Goal: Task Accomplishment & Management: Manage account settings

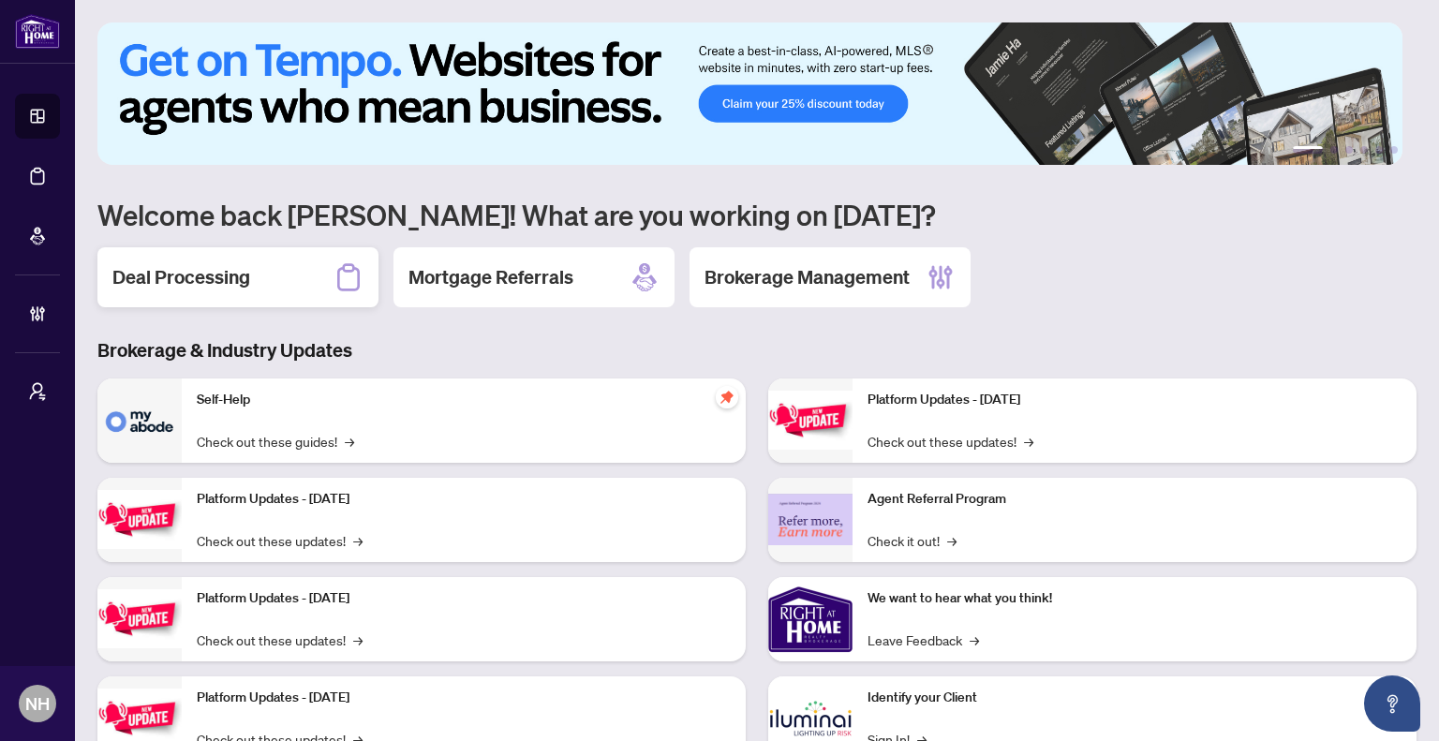
click at [300, 276] on div "Deal Processing" at bounding box center [237, 277] width 281 height 60
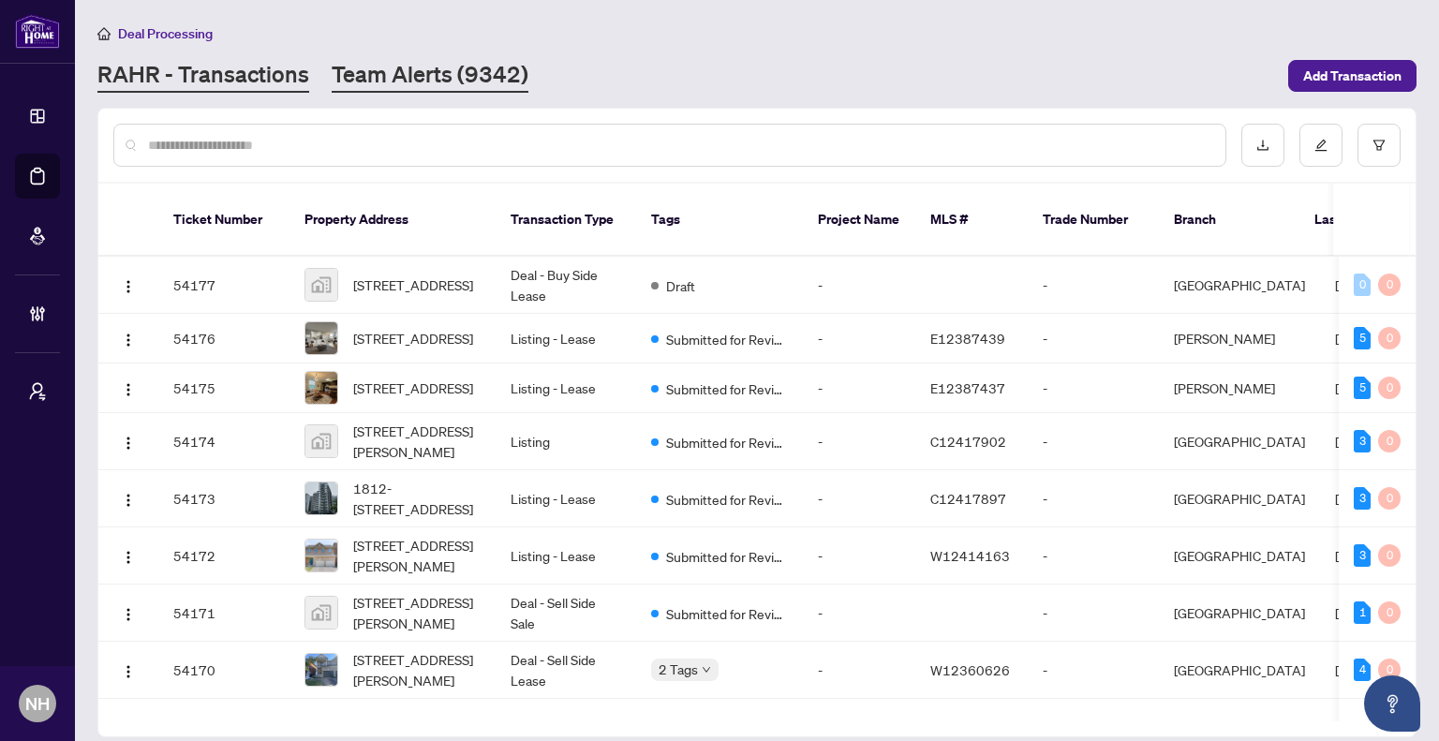
click at [423, 78] on link "Team Alerts (9342)" at bounding box center [430, 76] width 197 height 34
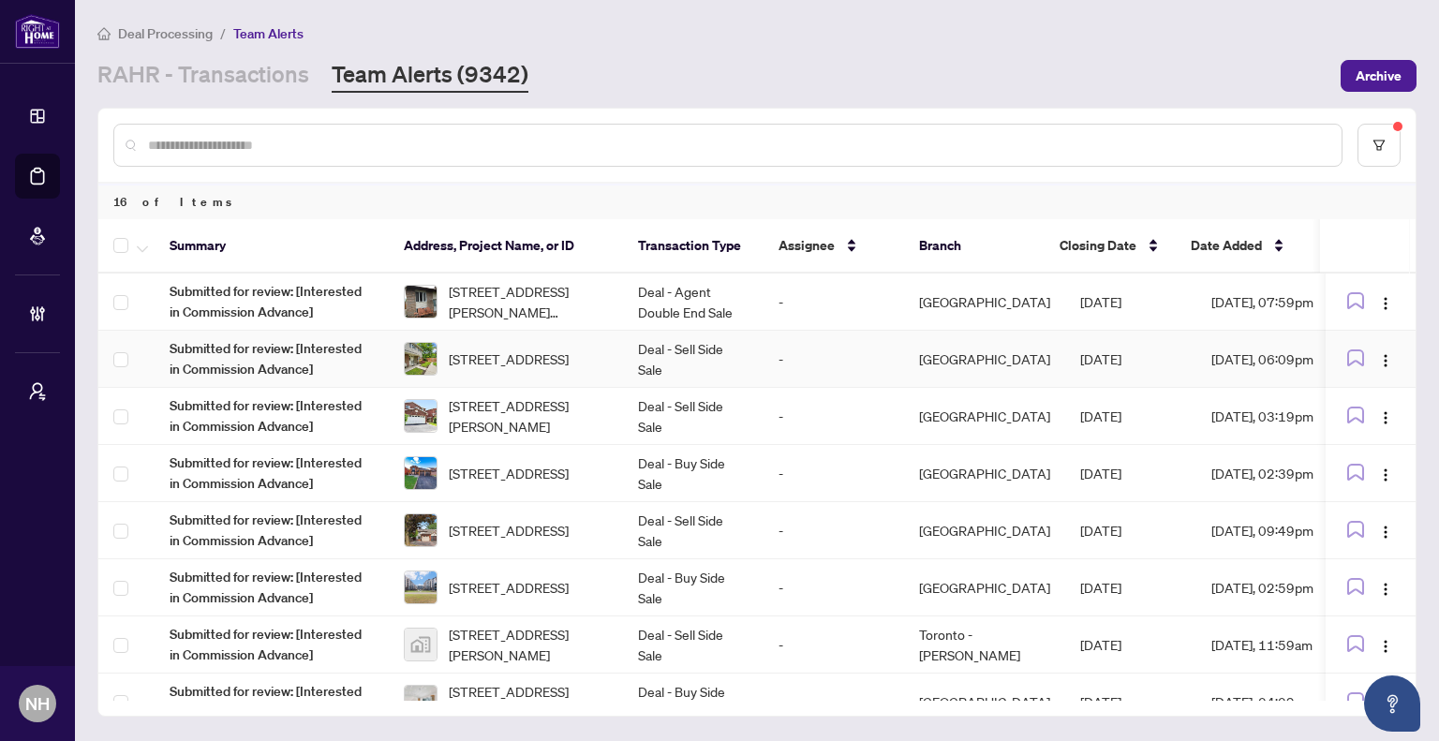
click at [526, 360] on span "30 Village Crt, Brampton, Ontario L6W 1A6, Canada" at bounding box center [509, 359] width 120 height 21
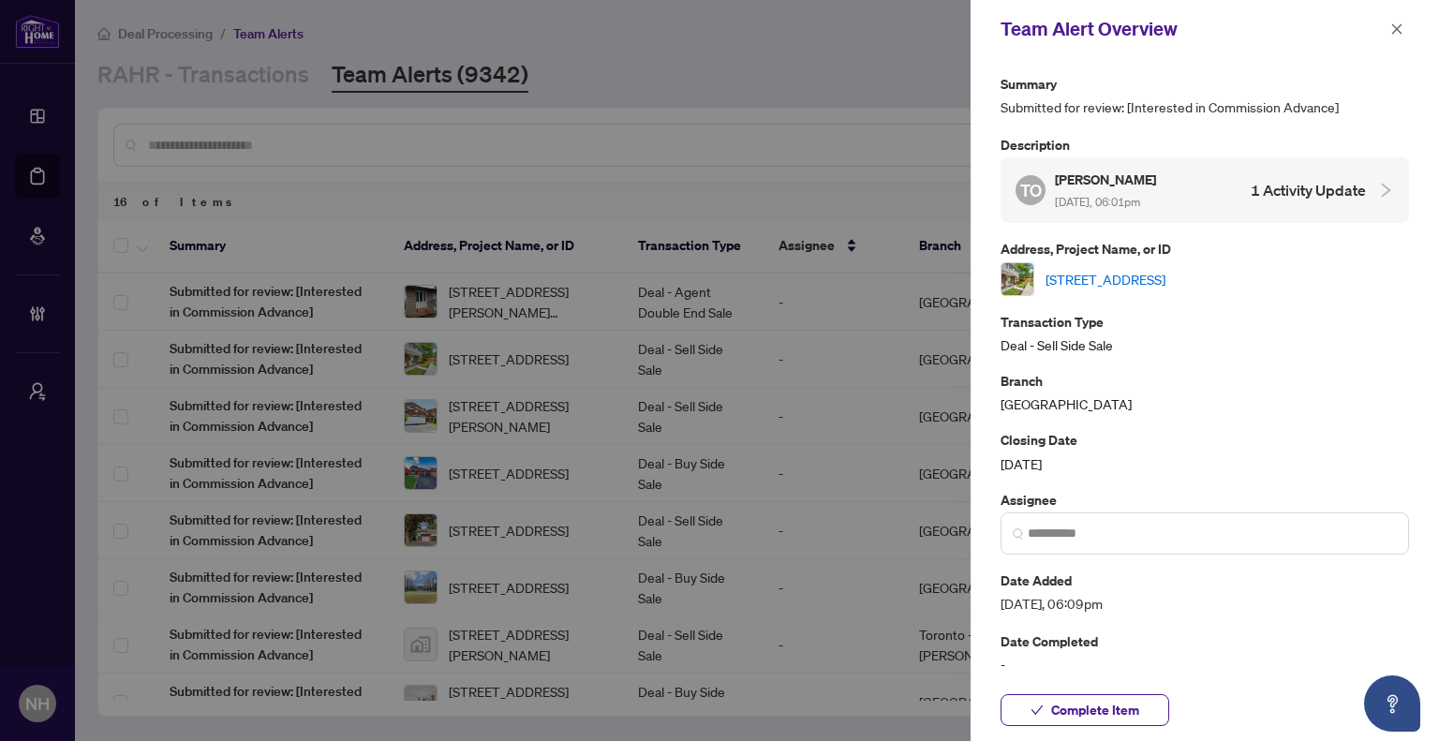
click at [1165, 276] on link "30 Village Crt, Brampton, Ontario L6W 1A6, Canada" at bounding box center [1106, 279] width 120 height 21
click at [1392, 33] on icon "close" at bounding box center [1396, 28] width 13 height 13
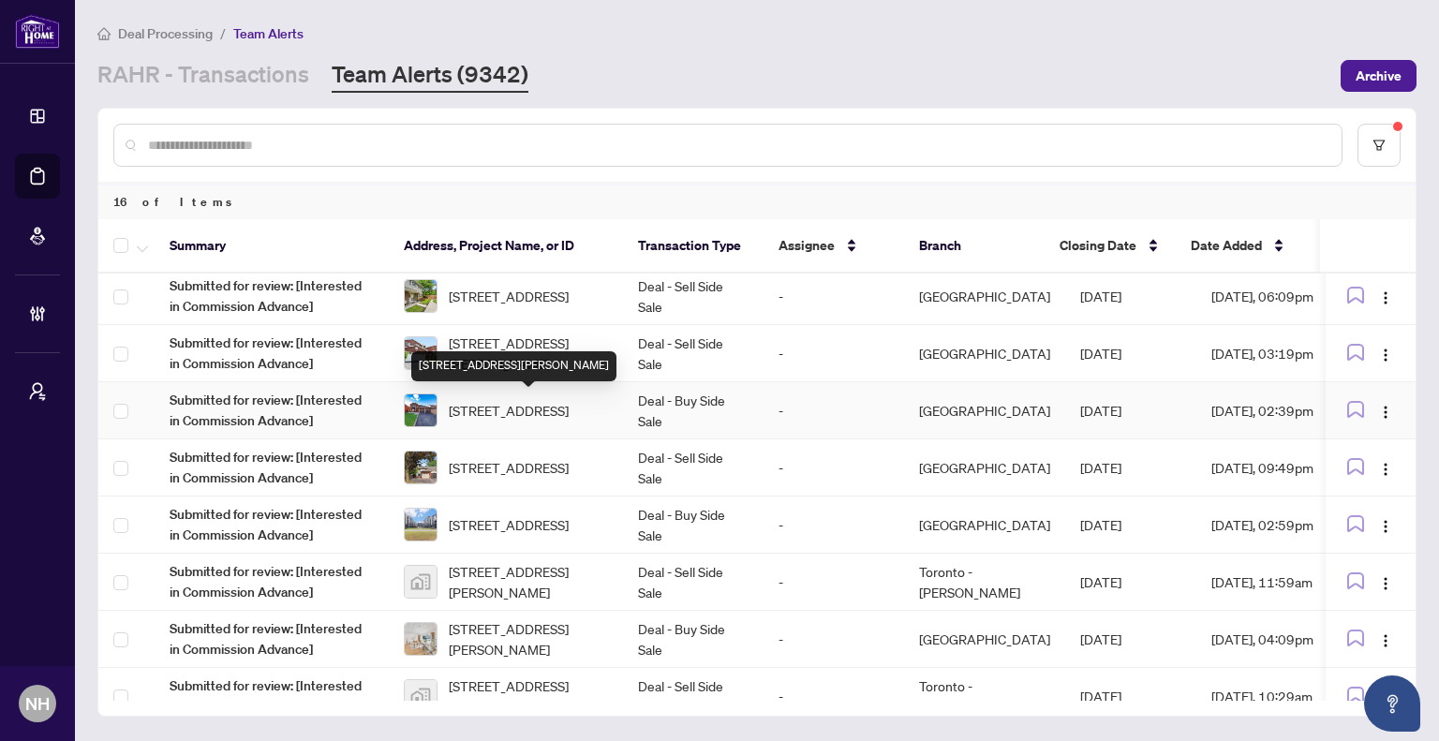
scroll to position [489, 0]
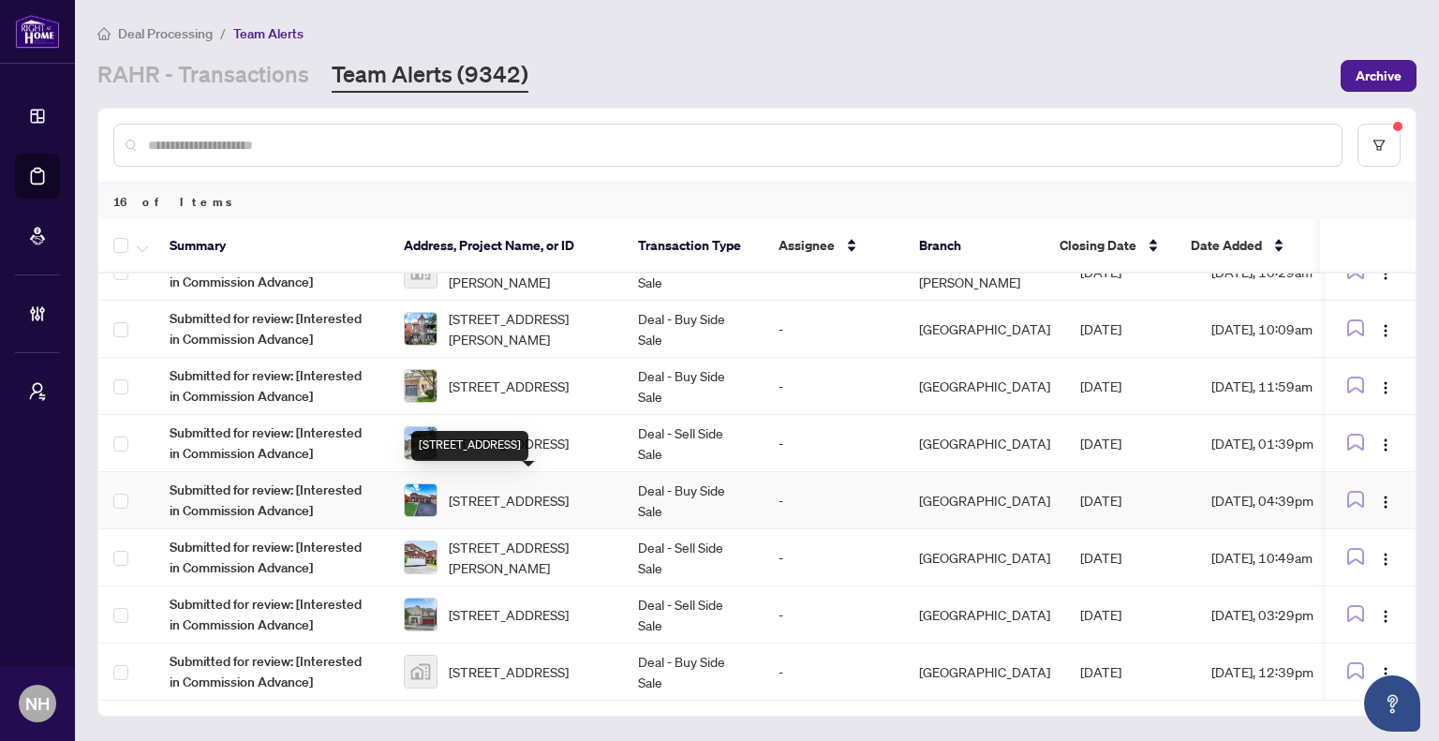
click at [518, 490] on span "52 Donaghedy Dr, Halton Hills, Ontario L7G 5H1, Canada" at bounding box center [509, 500] width 120 height 21
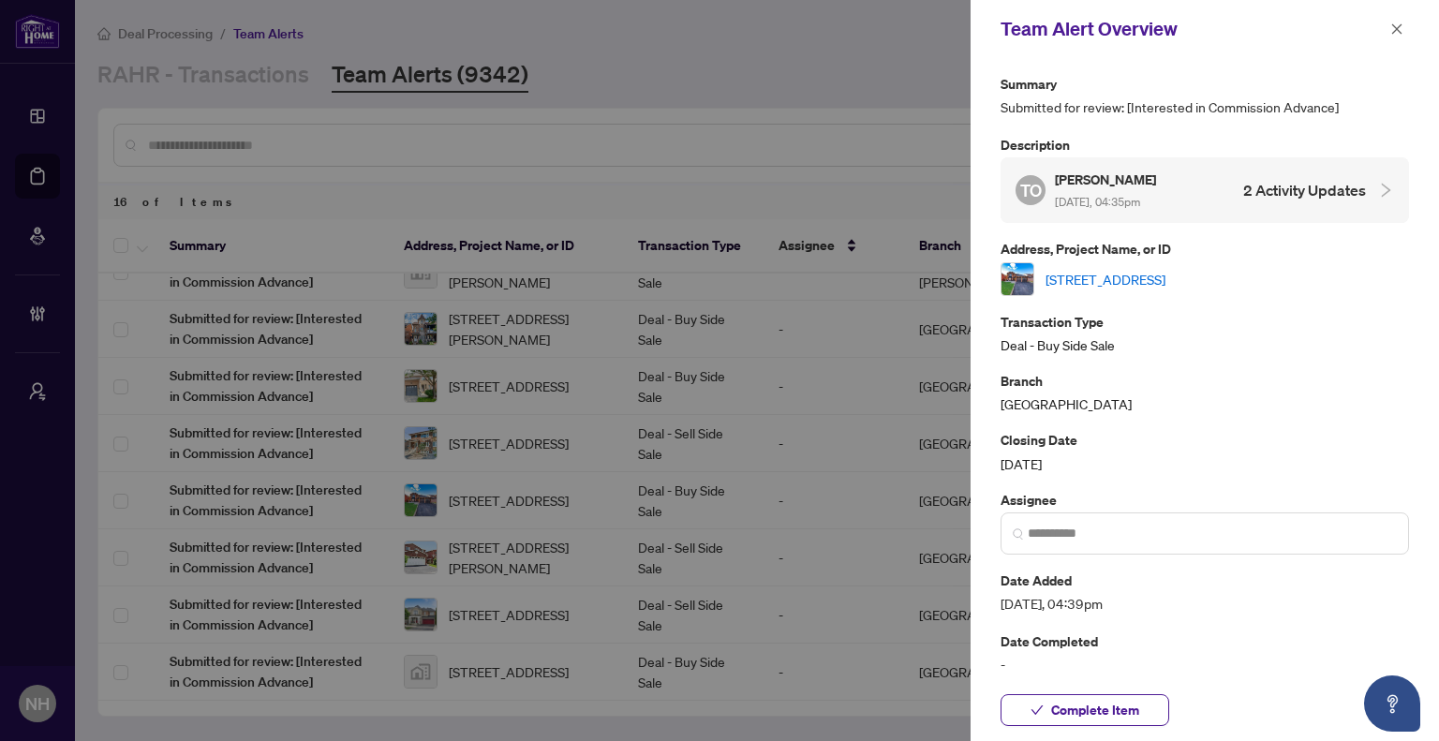
click at [1165, 273] on link "52 Donaghedy Dr, Halton Hills, Ontario L7G 5H1, Canada" at bounding box center [1106, 279] width 120 height 21
click at [1391, 34] on icon "close" at bounding box center [1396, 28] width 13 height 13
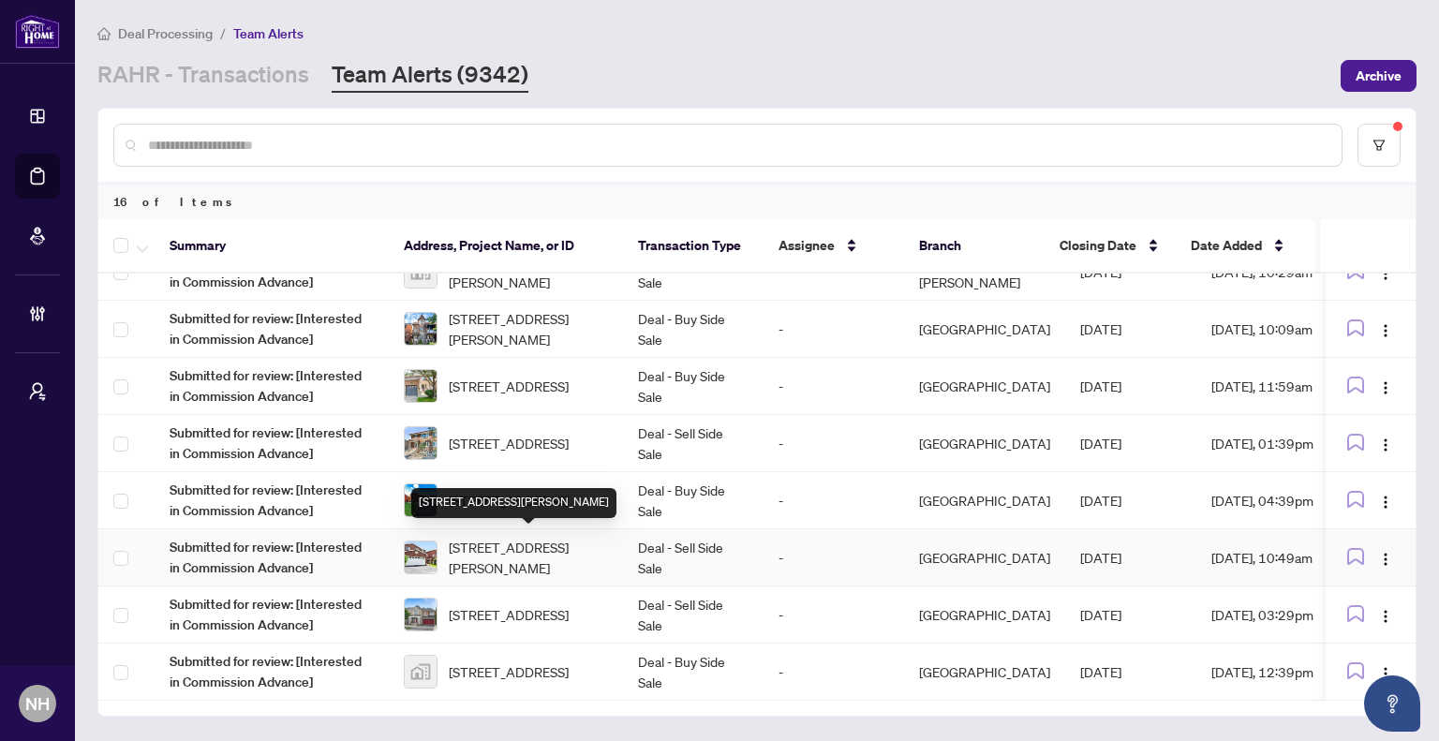
click at [513, 551] on span "22 Donna Dr, Brampton, Ontario L6Z 3T2, Canada" at bounding box center [528, 557] width 159 height 41
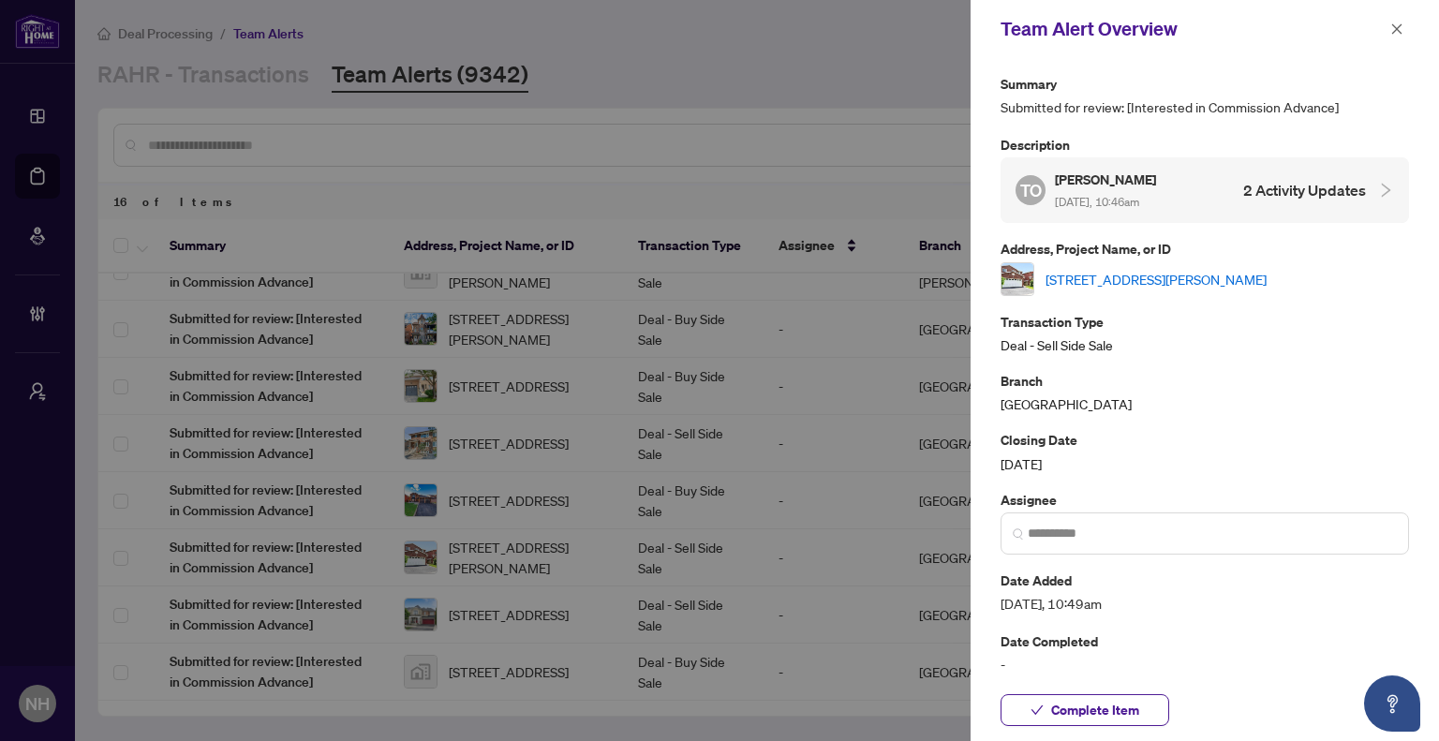
click at [1164, 283] on link "22 Donna Dr, Brampton, Ontario L6Z 3T2, Canada" at bounding box center [1156, 279] width 221 height 21
click at [1390, 31] on icon "close" at bounding box center [1396, 28] width 13 height 13
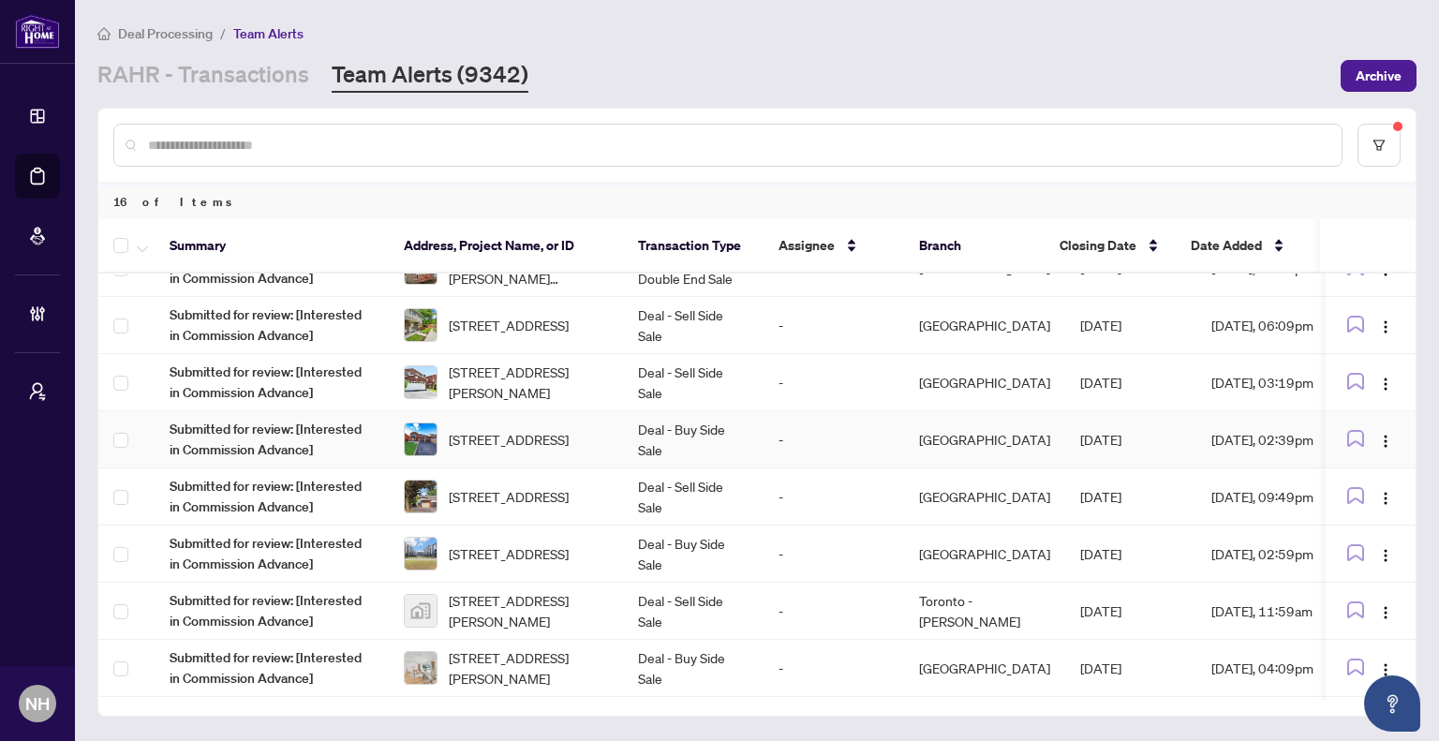
scroll to position [21, 0]
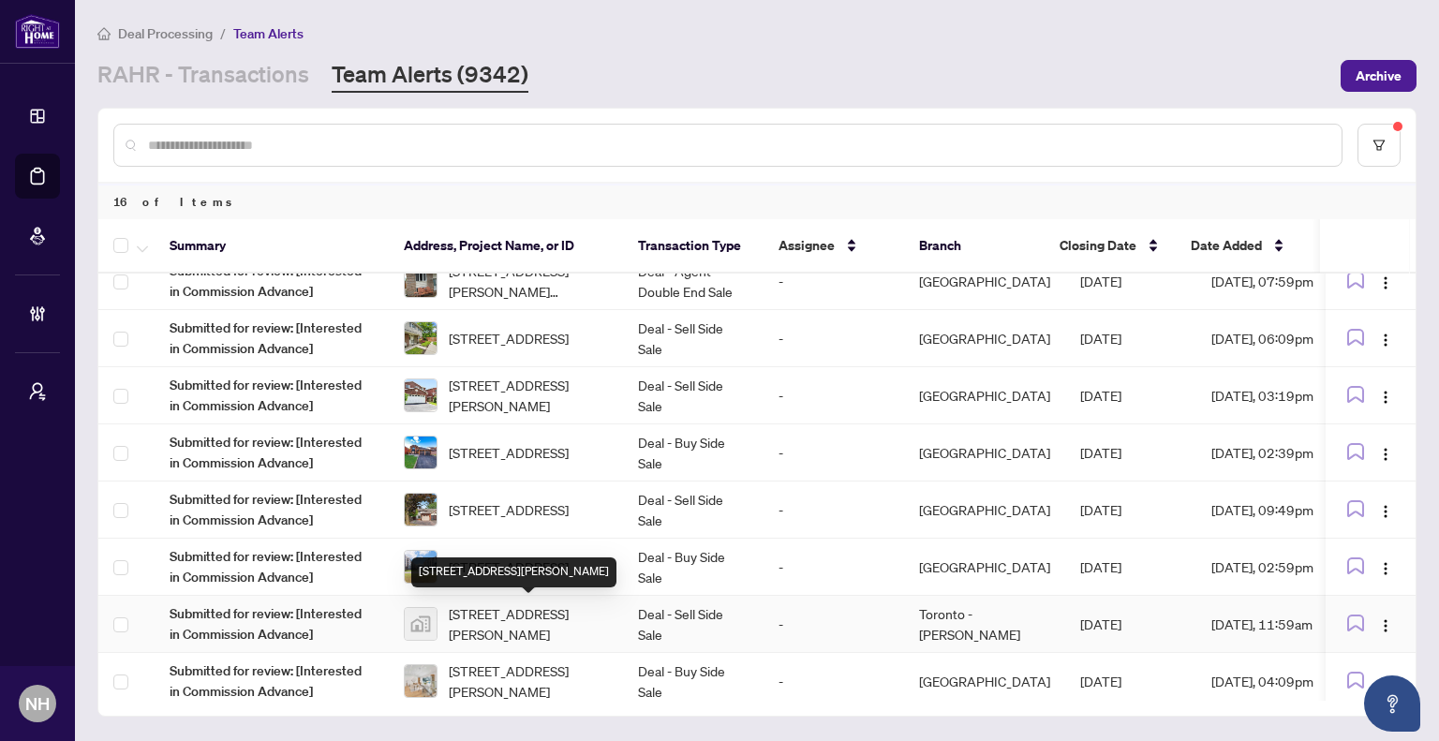
click at [542, 625] on span "11753 Sheppard Avenue East #1110, Scarborough, Toronto, Ontario M1B 5M3, Canada" at bounding box center [528, 623] width 159 height 41
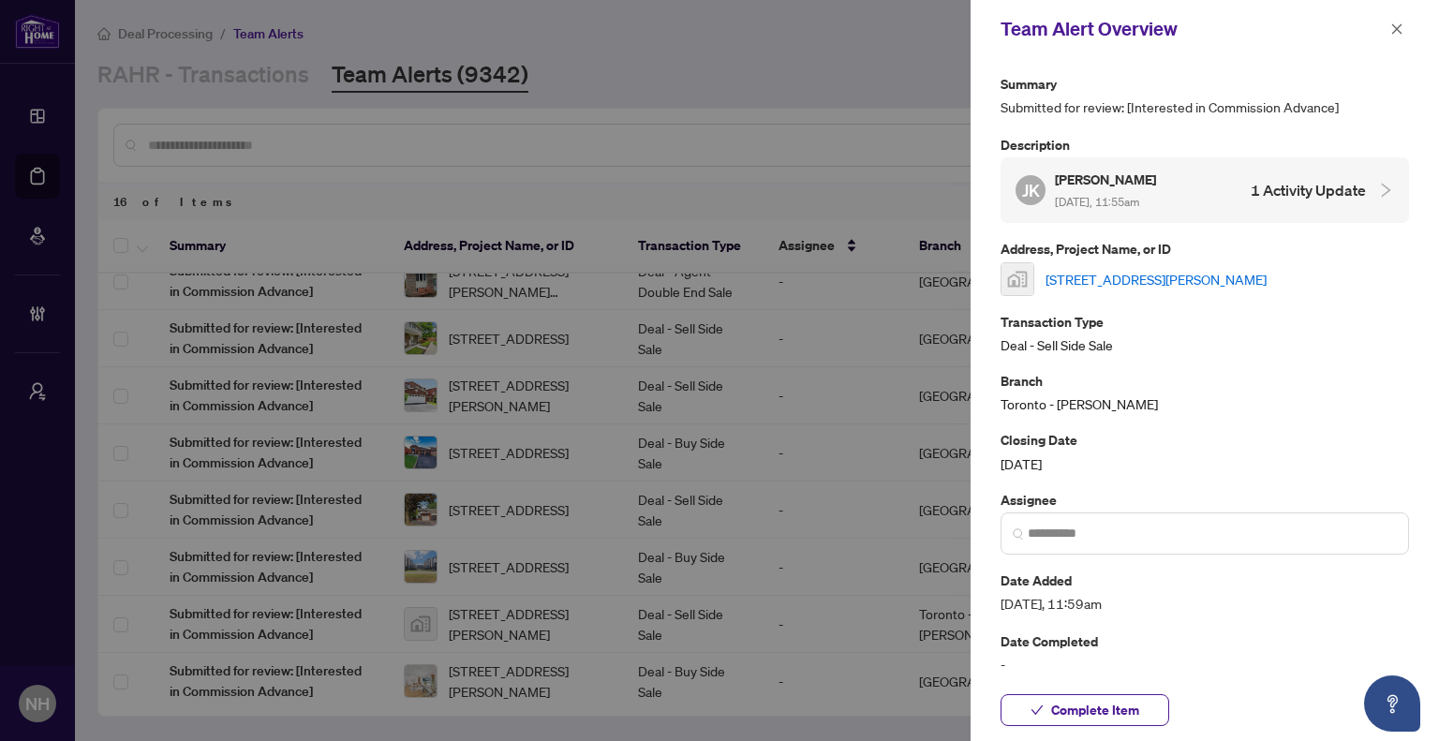
click at [1172, 288] on link "11753 Sheppard Avenue East #1110, Scarborough, Toronto, Ontario M1B 5M3, Canada" at bounding box center [1156, 279] width 221 height 21
click at [1392, 28] on icon "close" at bounding box center [1396, 28] width 13 height 13
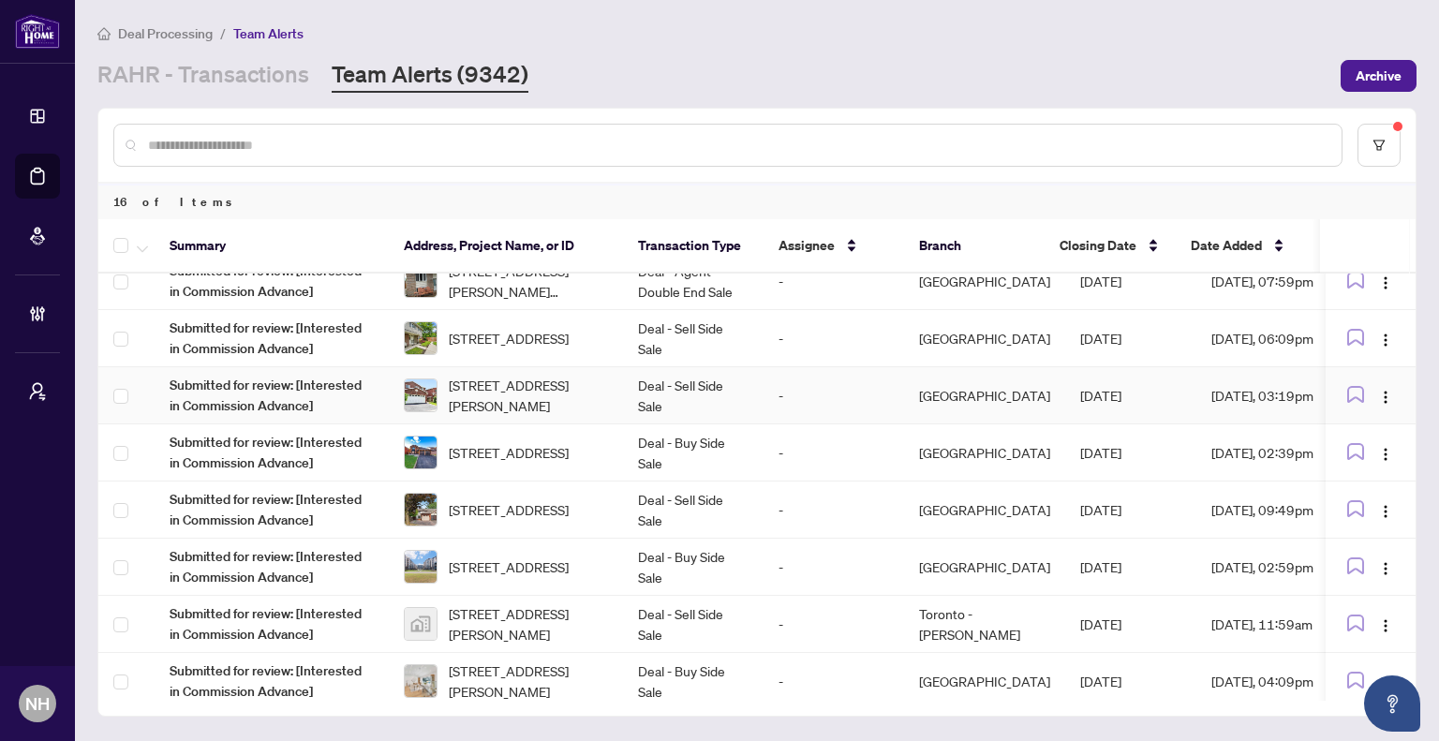
click at [575, 376] on span "22 Donna Dr, Brampton, Ontario L6Z 3T2, Canada" at bounding box center [528, 395] width 159 height 41
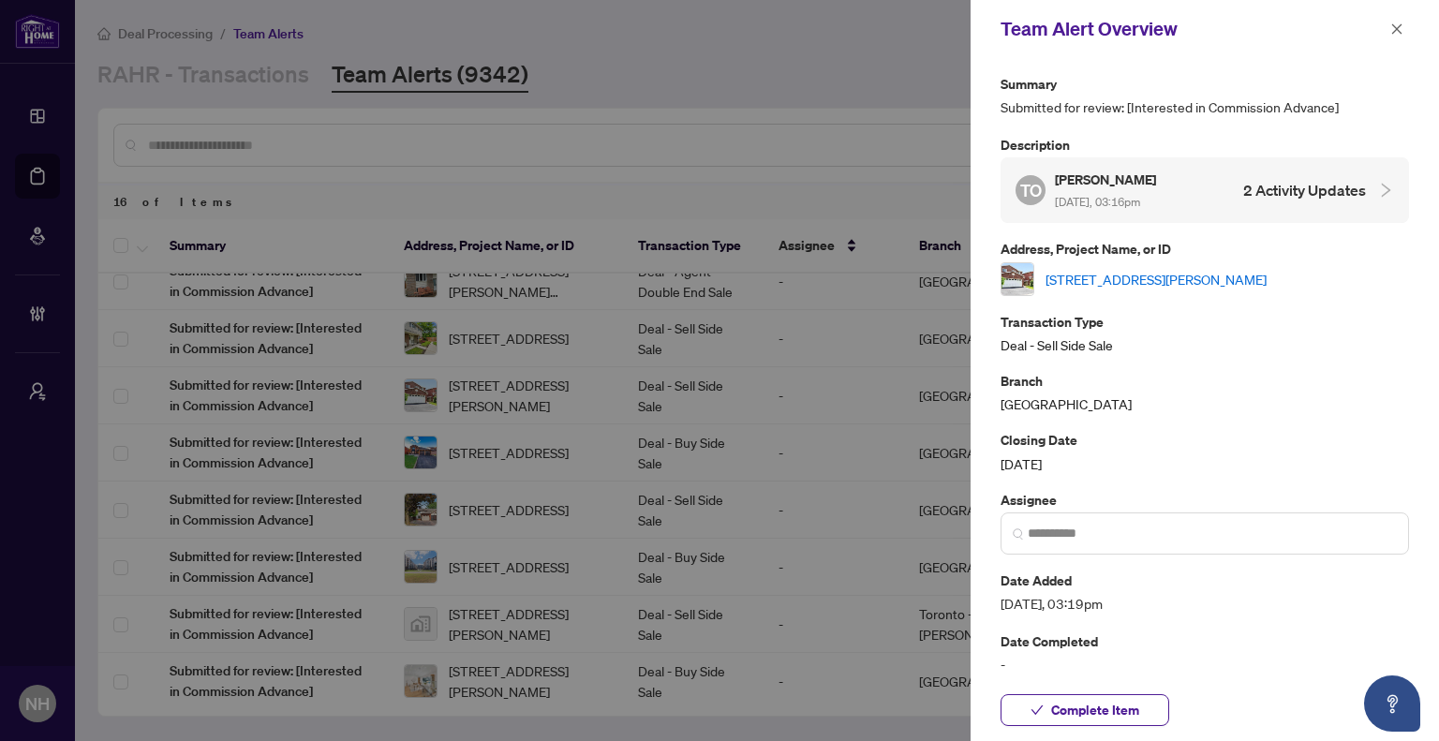
click at [1098, 274] on link "22 Donna Dr, Brampton, Ontario L6Z 3T2, Canada" at bounding box center [1156, 279] width 221 height 21
click at [1388, 32] on button "button" at bounding box center [1397, 29] width 24 height 22
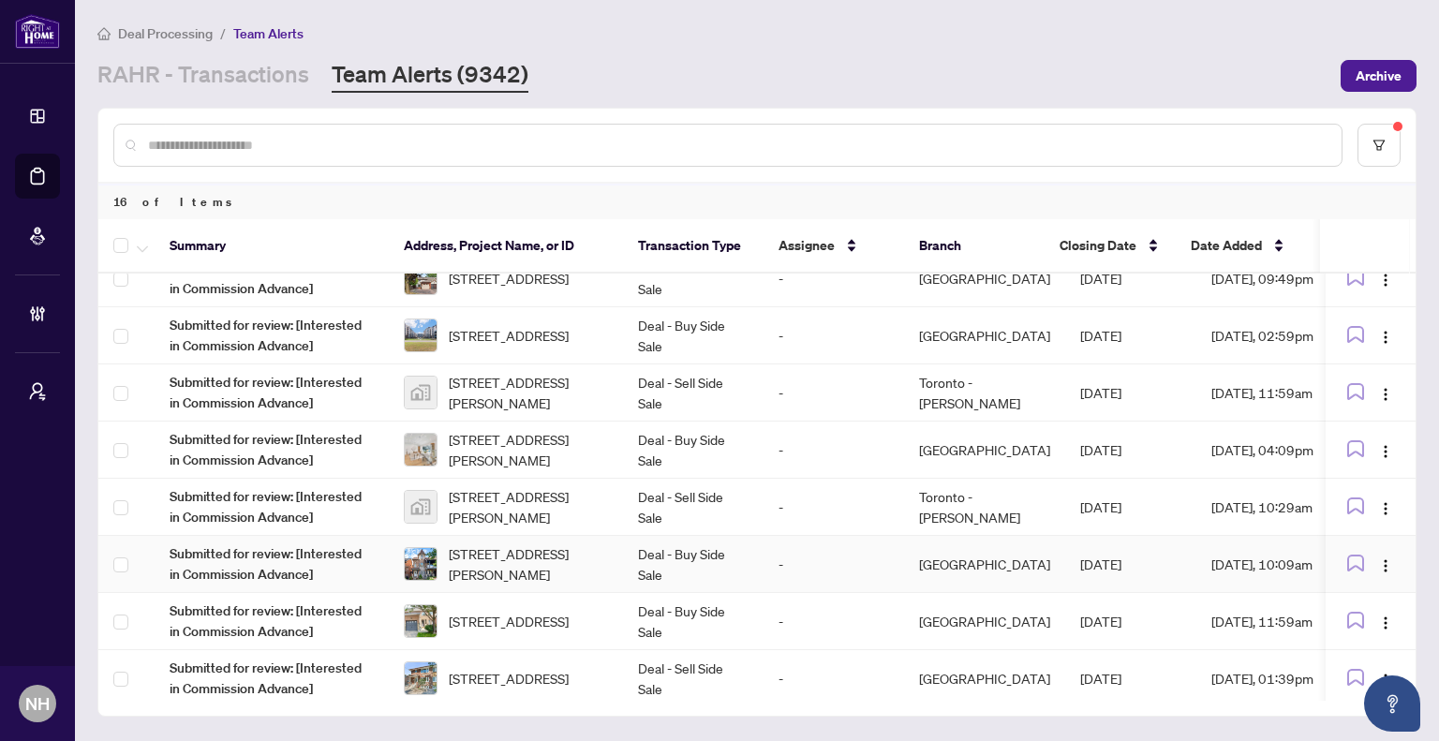
scroll to position [281, 0]
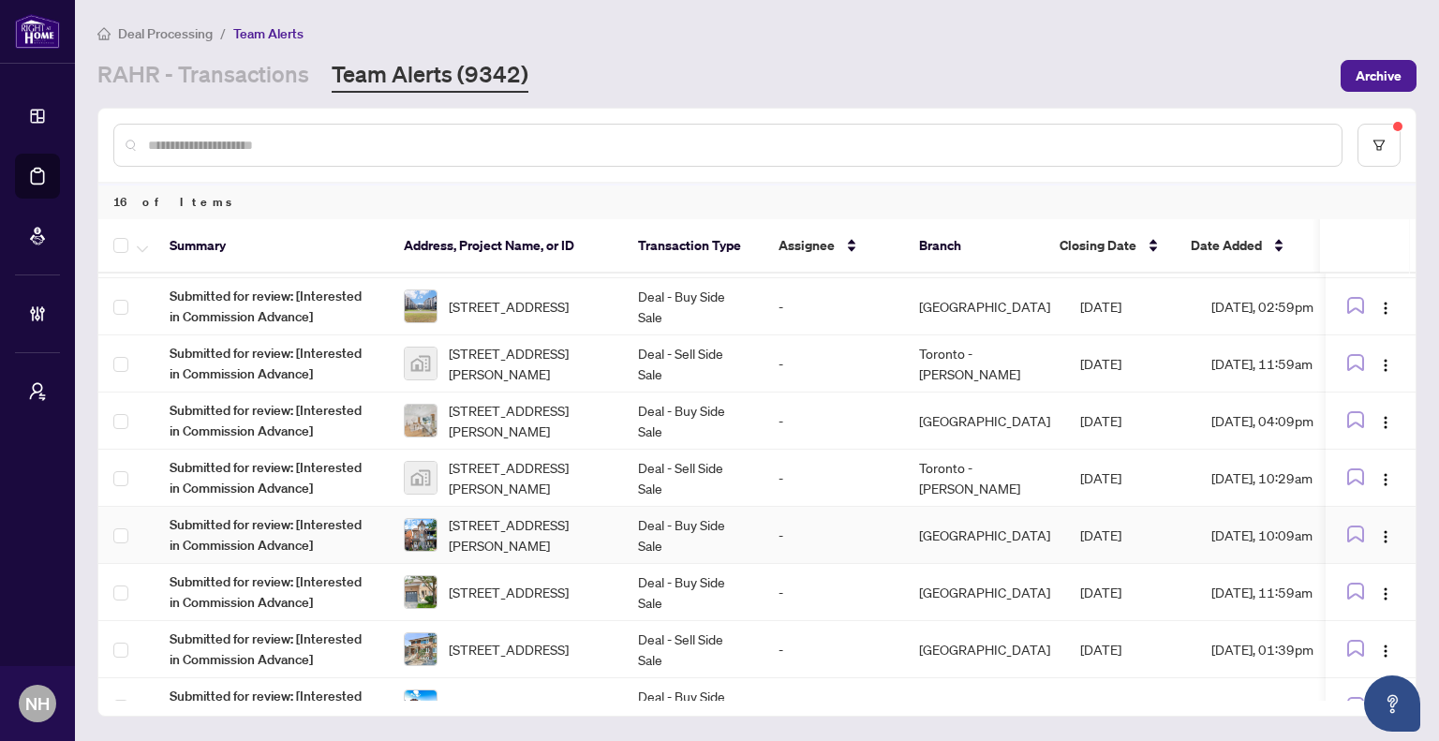
click at [792, 538] on td "-" at bounding box center [834, 535] width 141 height 57
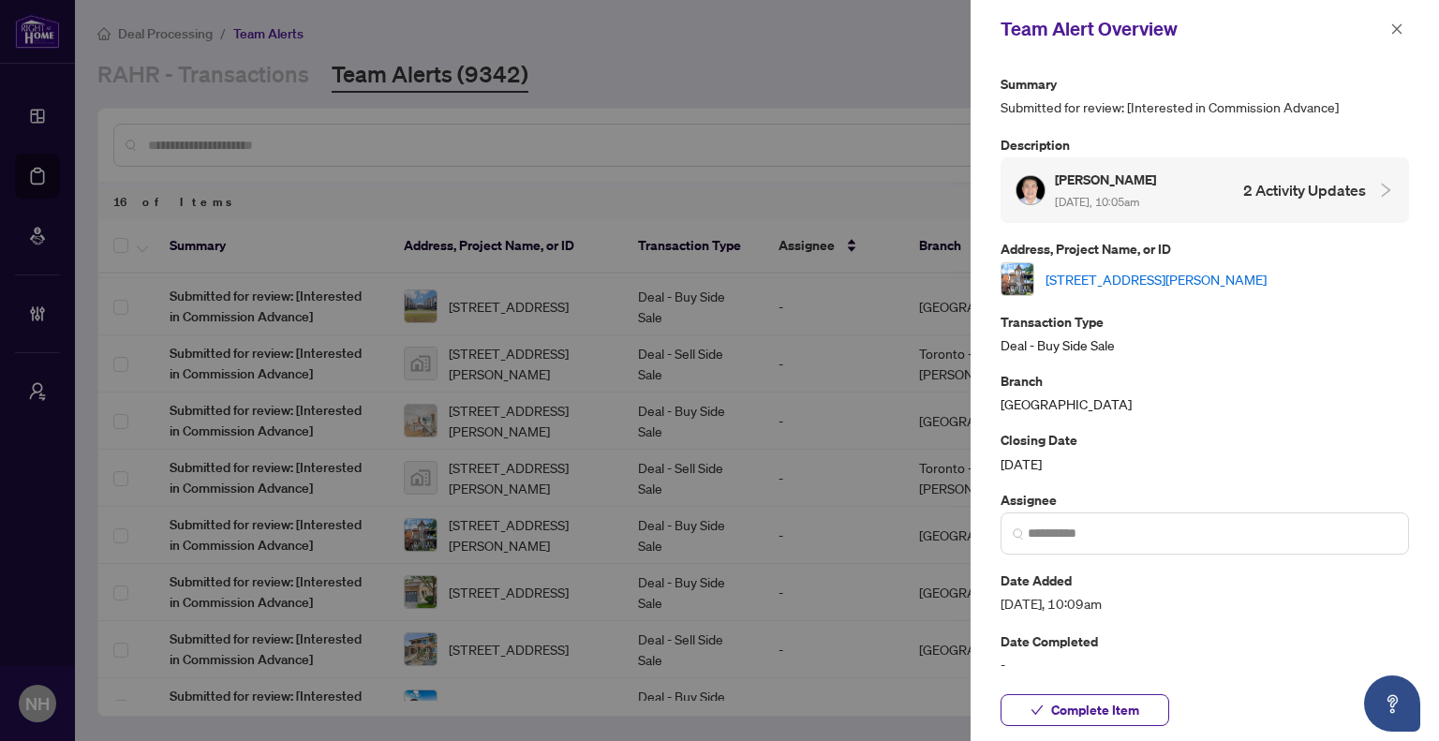
click at [1213, 269] on link "78 Rory Rd, Toronto, Ontario M6L 3G1, Canada" at bounding box center [1156, 279] width 221 height 21
click at [1394, 32] on icon "close" at bounding box center [1397, 28] width 10 height 10
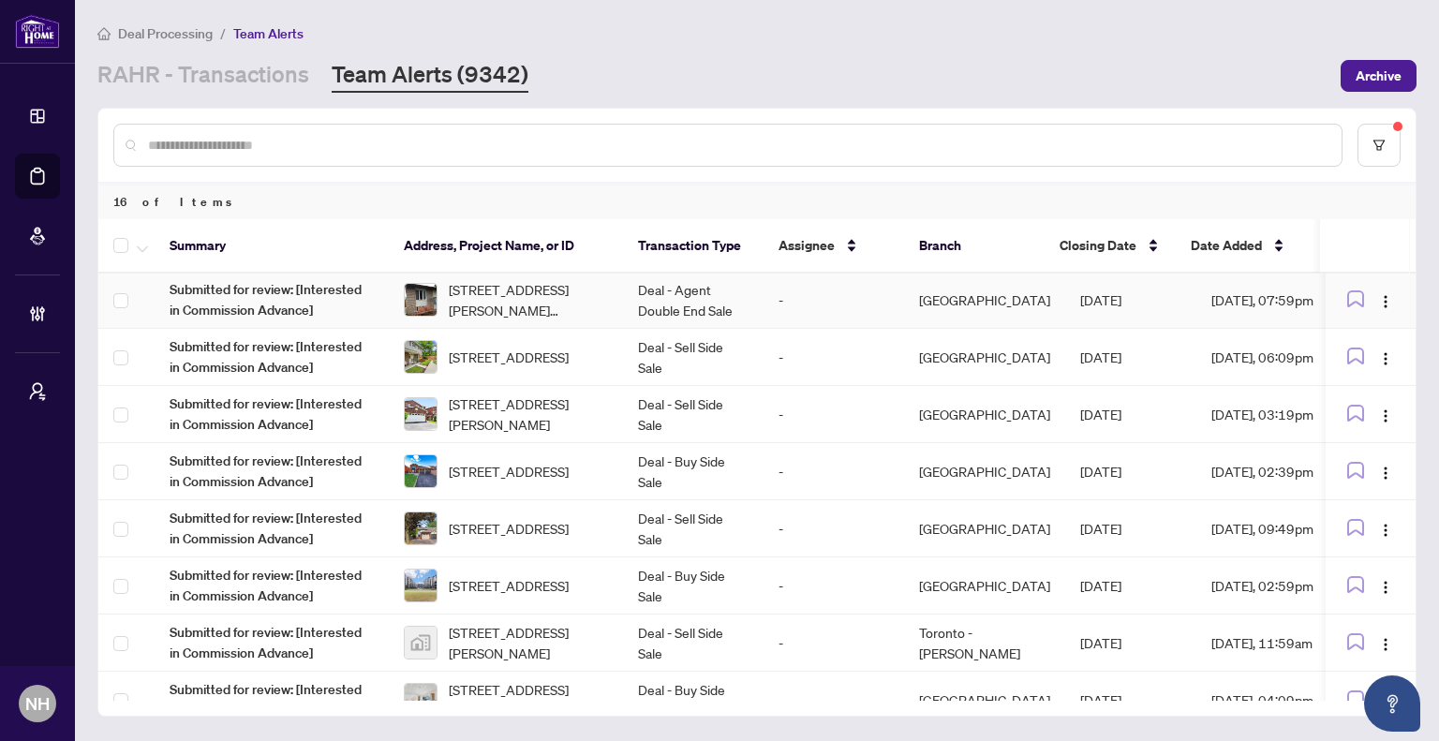
scroll to position [0, 0]
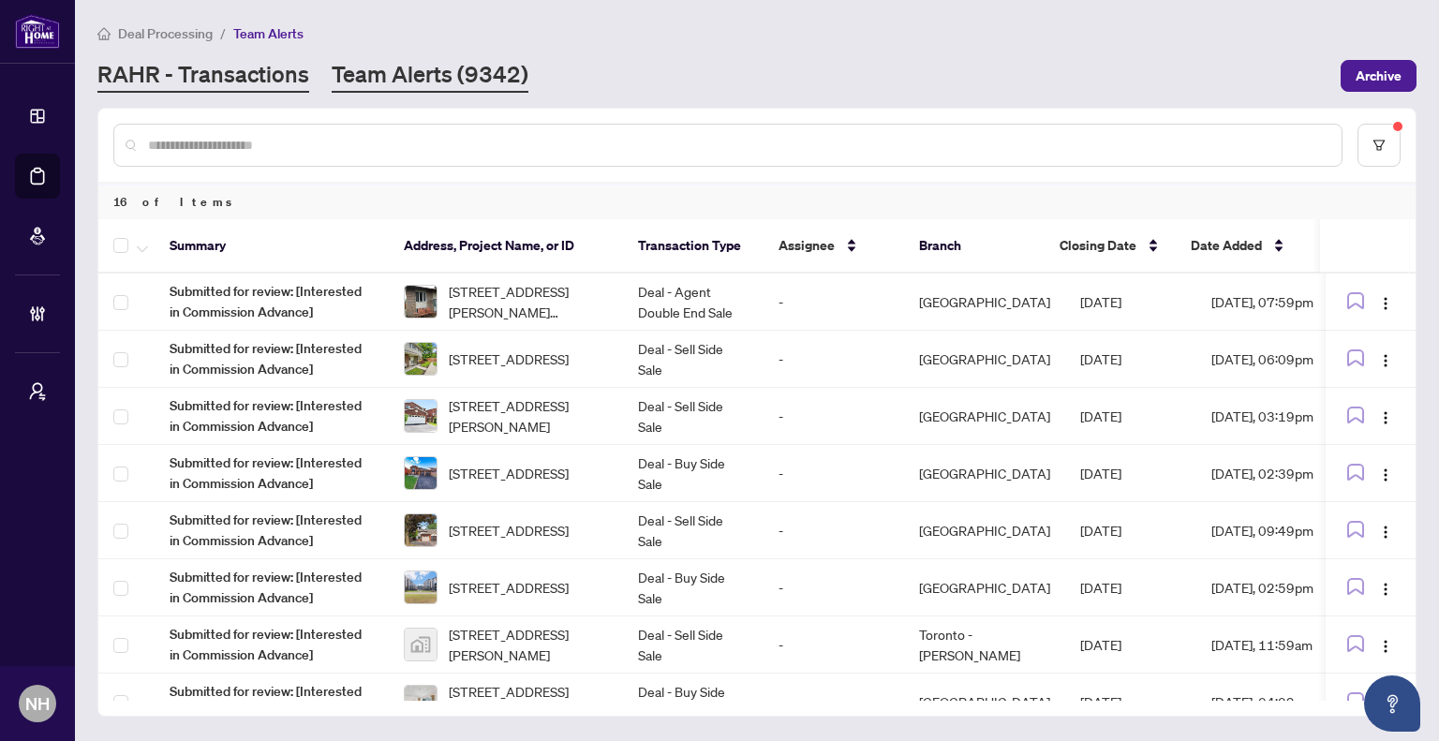
click at [188, 70] on link "RAHR - Transactions" at bounding box center [203, 76] width 212 height 34
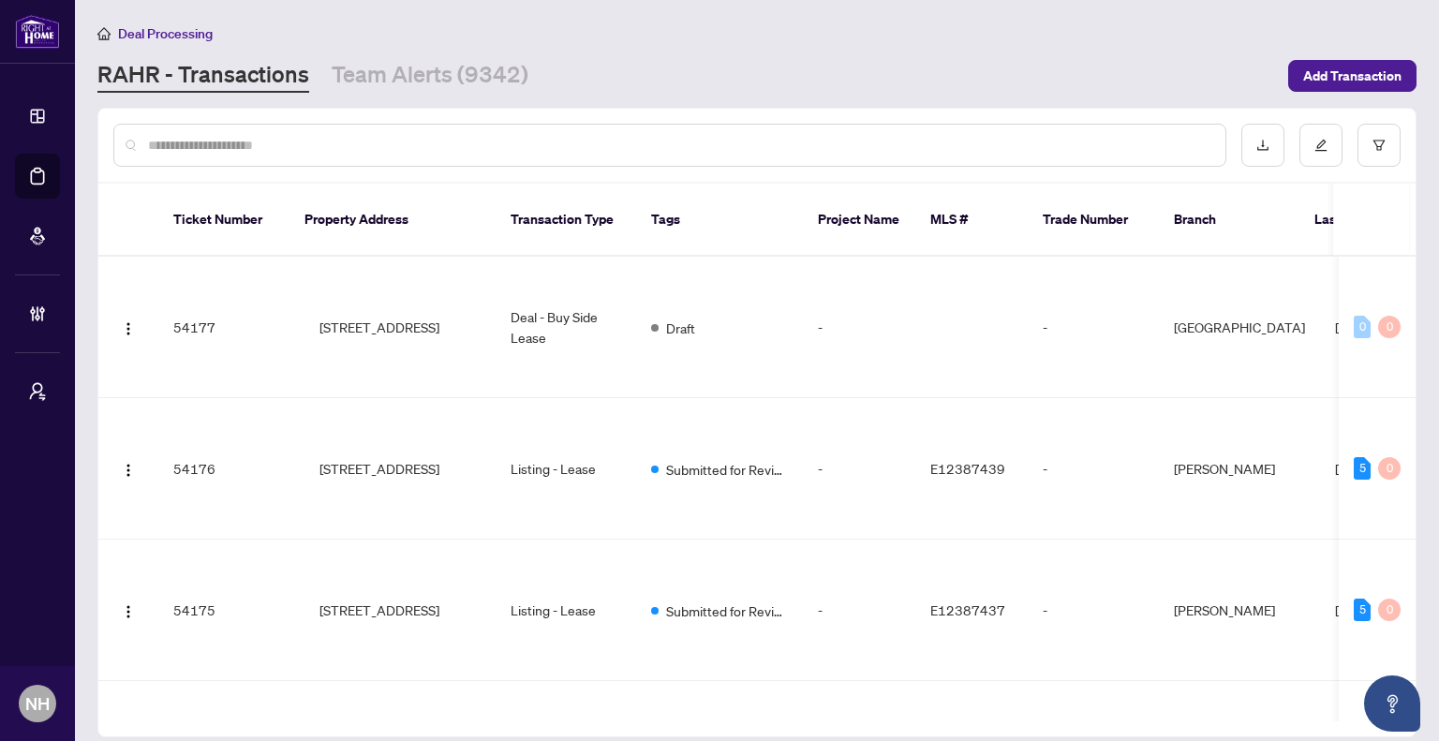
click at [259, 143] on input "text" at bounding box center [679, 145] width 1062 height 21
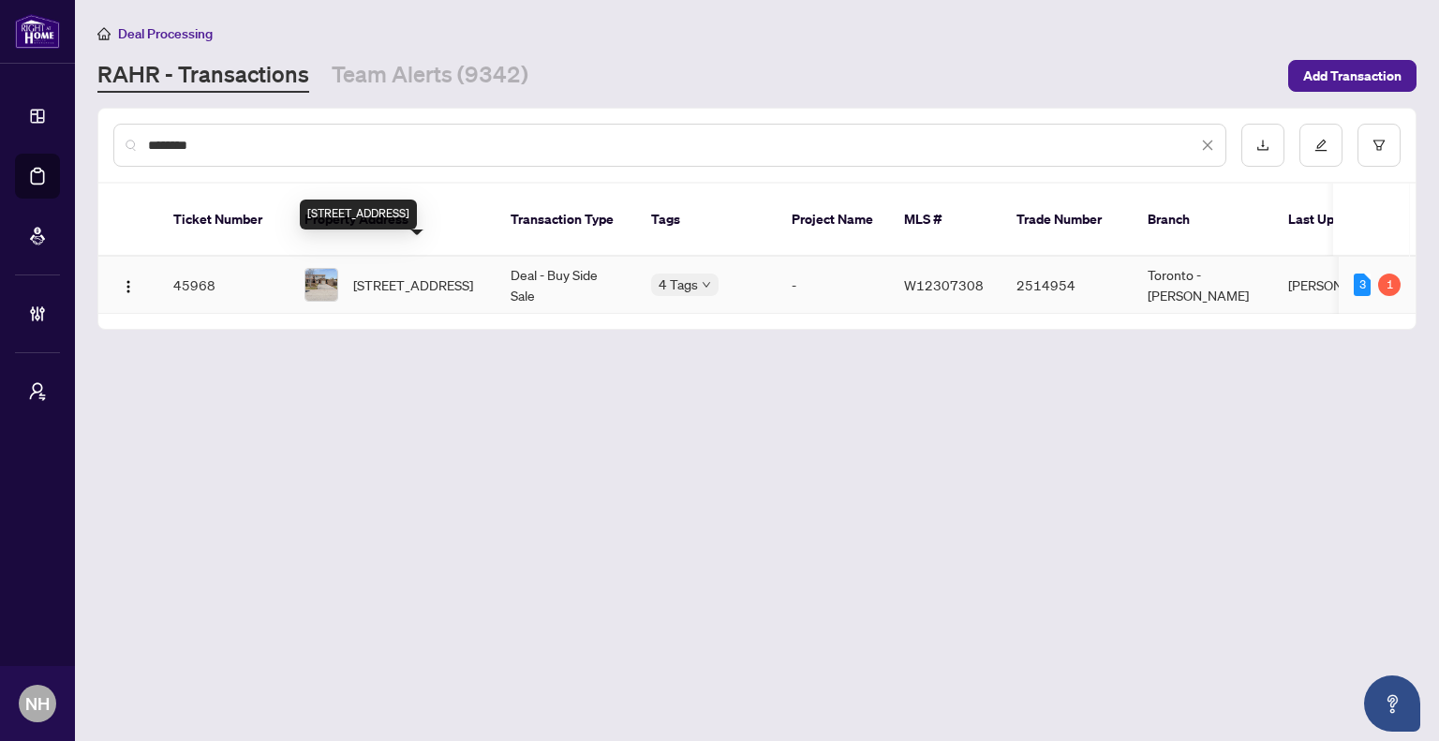
type input "********"
click at [414, 274] on span "60 Pluto Dr, Brampton, Ontario L6V 3W5, Canada" at bounding box center [413, 284] width 120 height 21
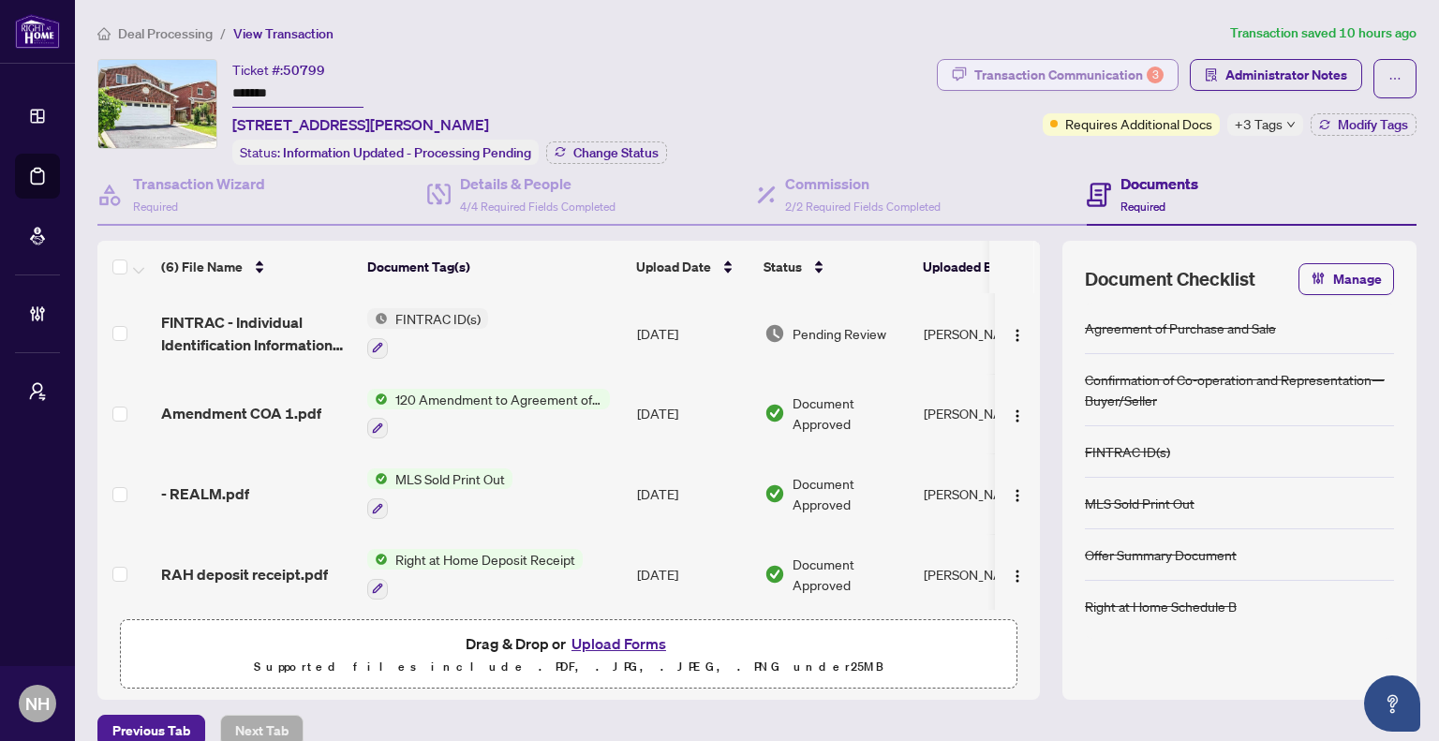
click at [1015, 74] on div "Transaction Communication 3" at bounding box center [1068, 75] width 189 height 30
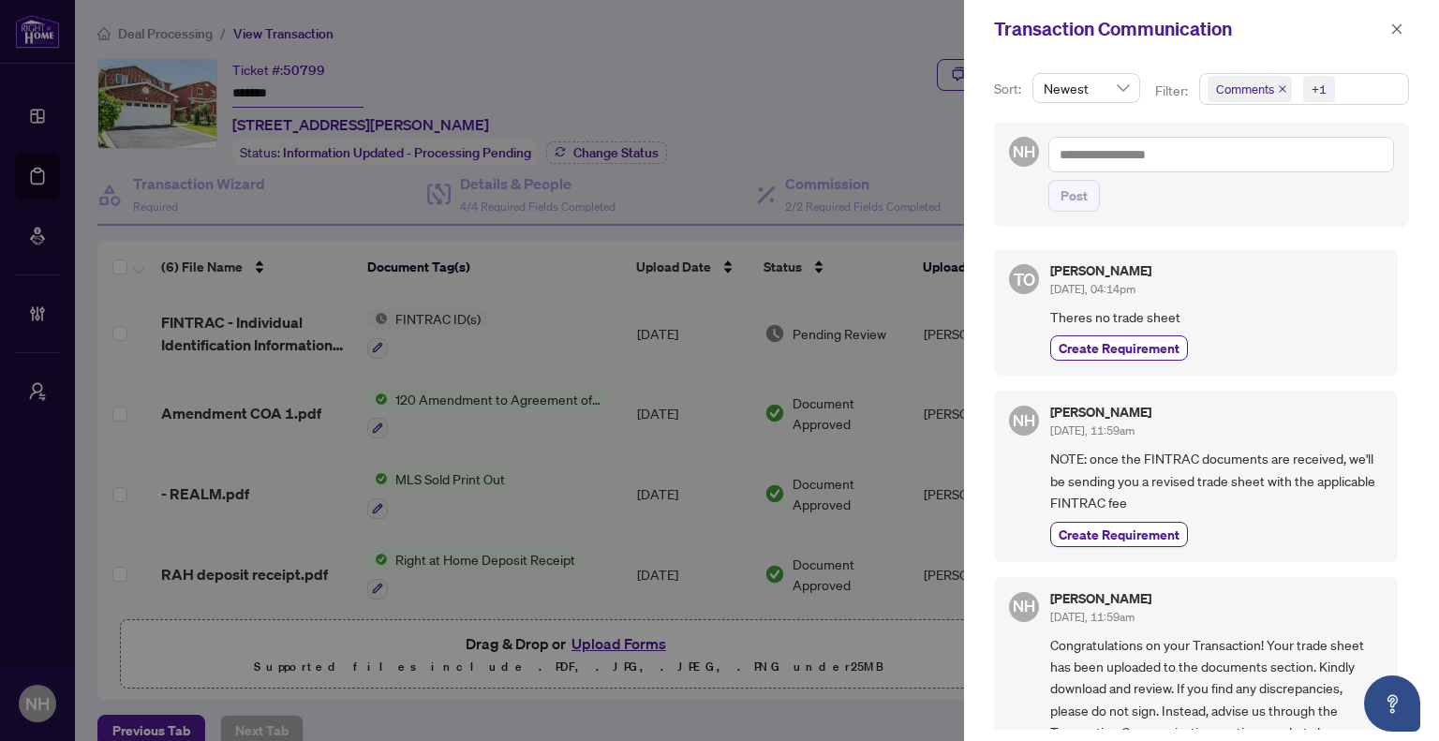
click at [1278, 85] on icon "close" at bounding box center [1282, 88] width 9 height 9
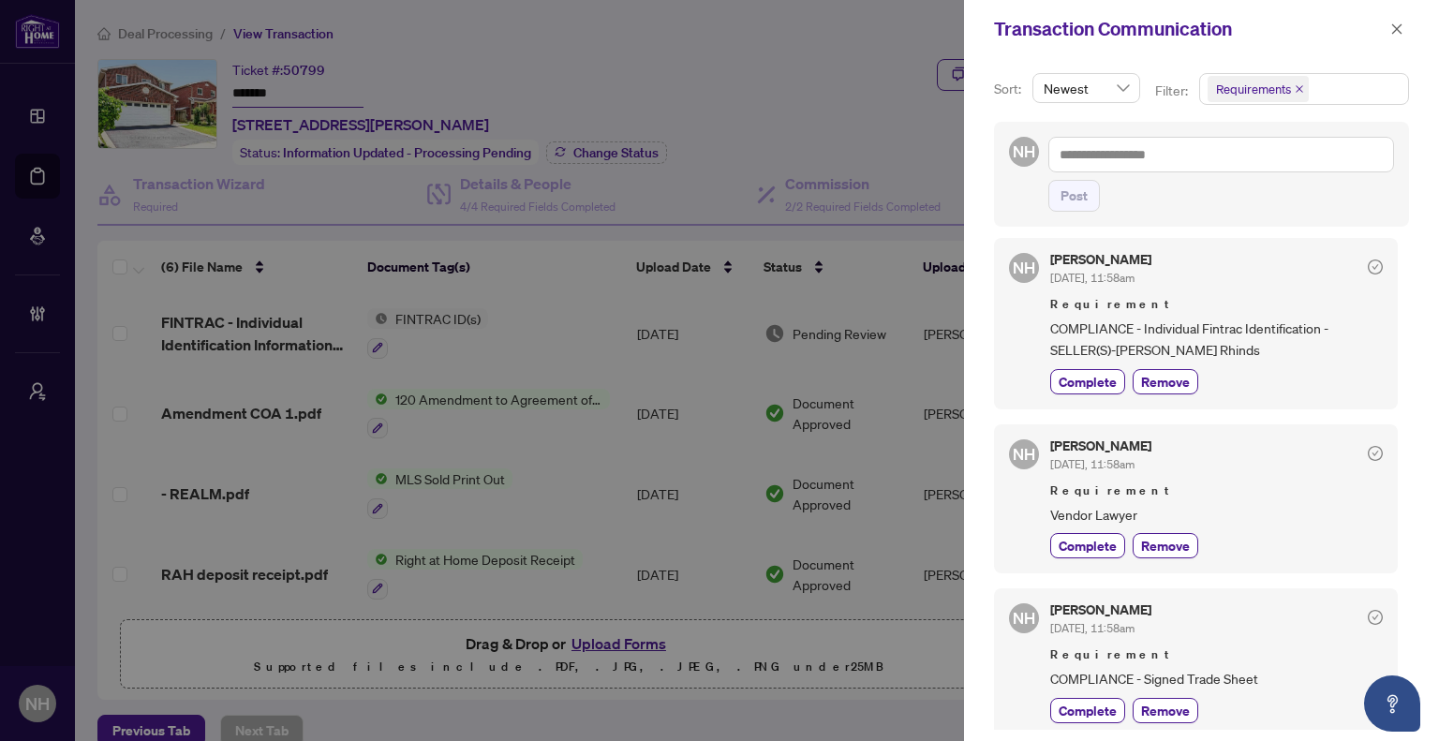
scroll to position [15, 0]
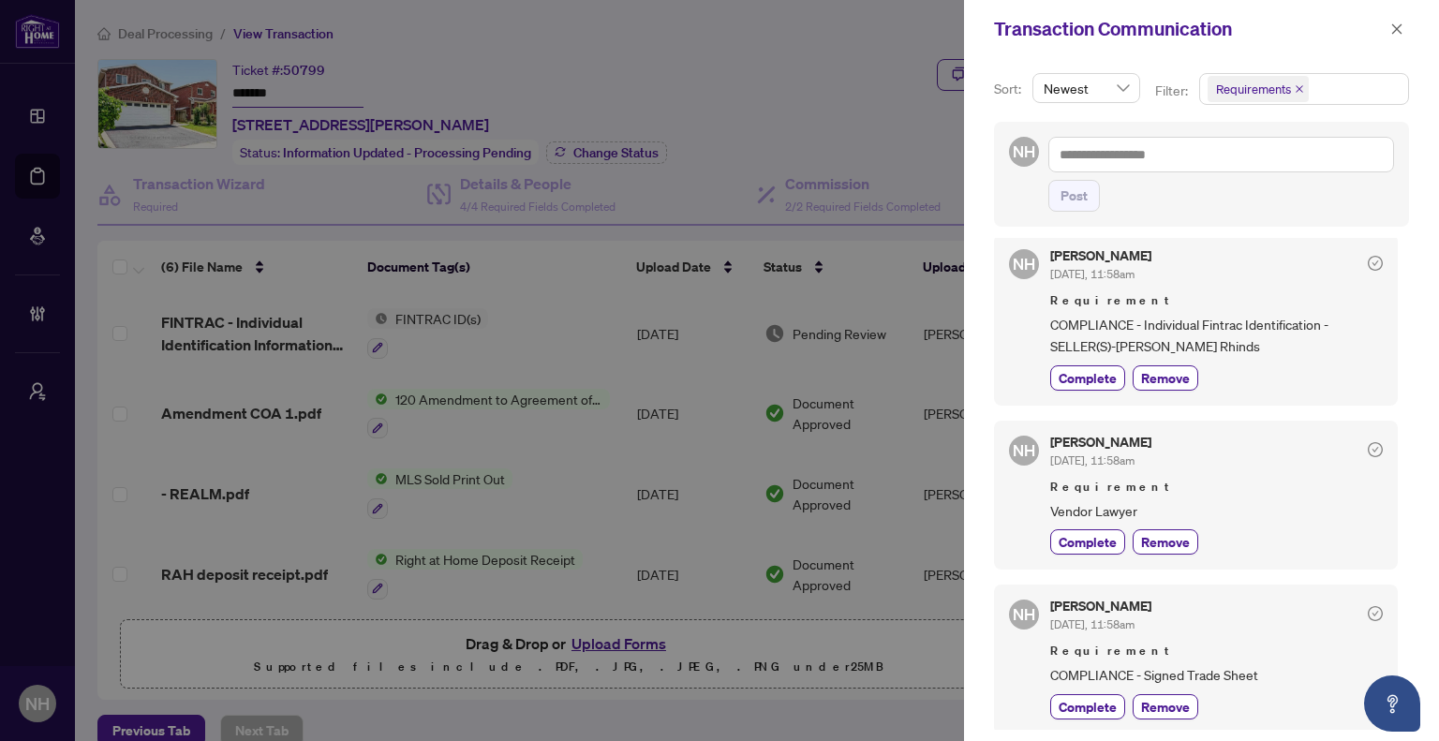
drag, startPoint x: 1404, startPoint y: 33, endPoint x: 1379, endPoint y: 52, distance: 31.5
click at [1402, 33] on button "button" at bounding box center [1397, 29] width 24 height 22
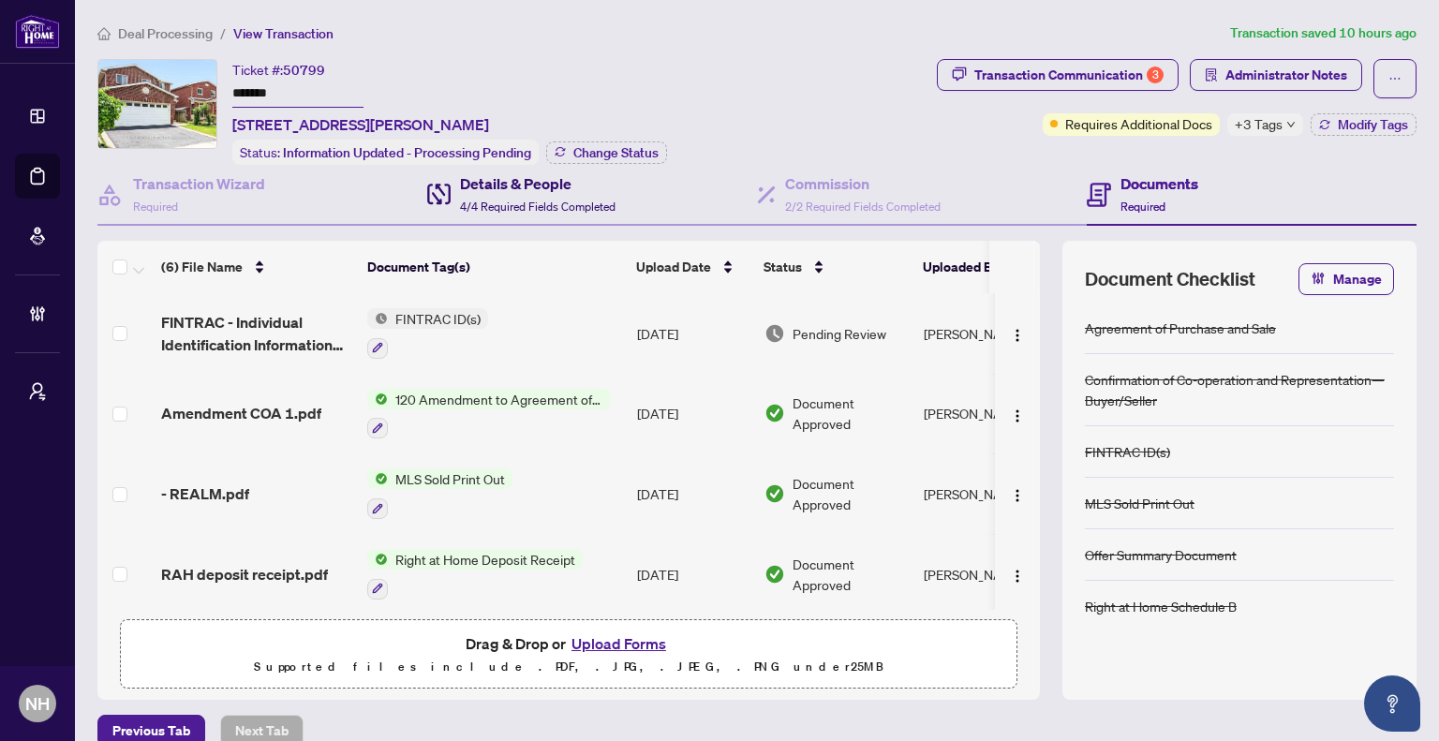
click at [578, 192] on div "Details & People 4/4 Required Fields Completed" at bounding box center [538, 194] width 156 height 44
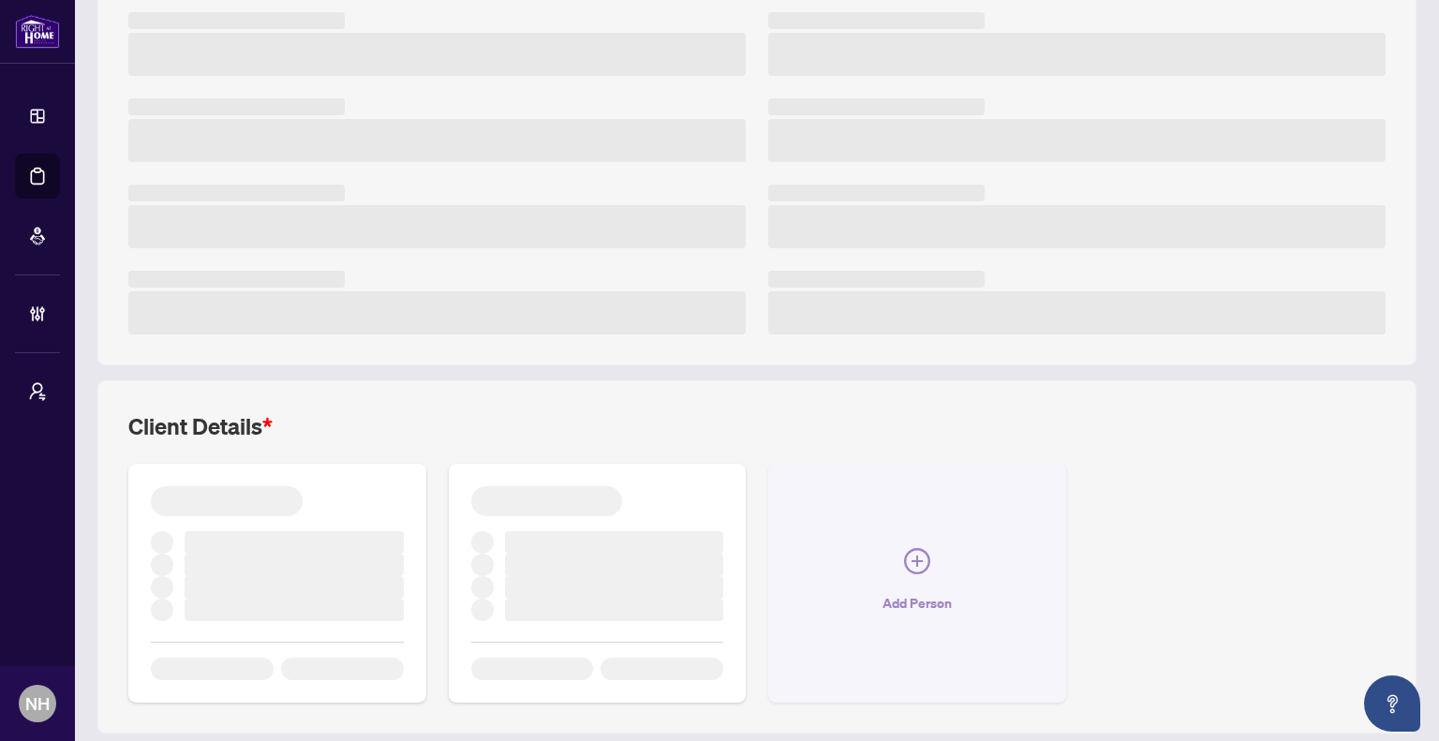
scroll to position [367, 0]
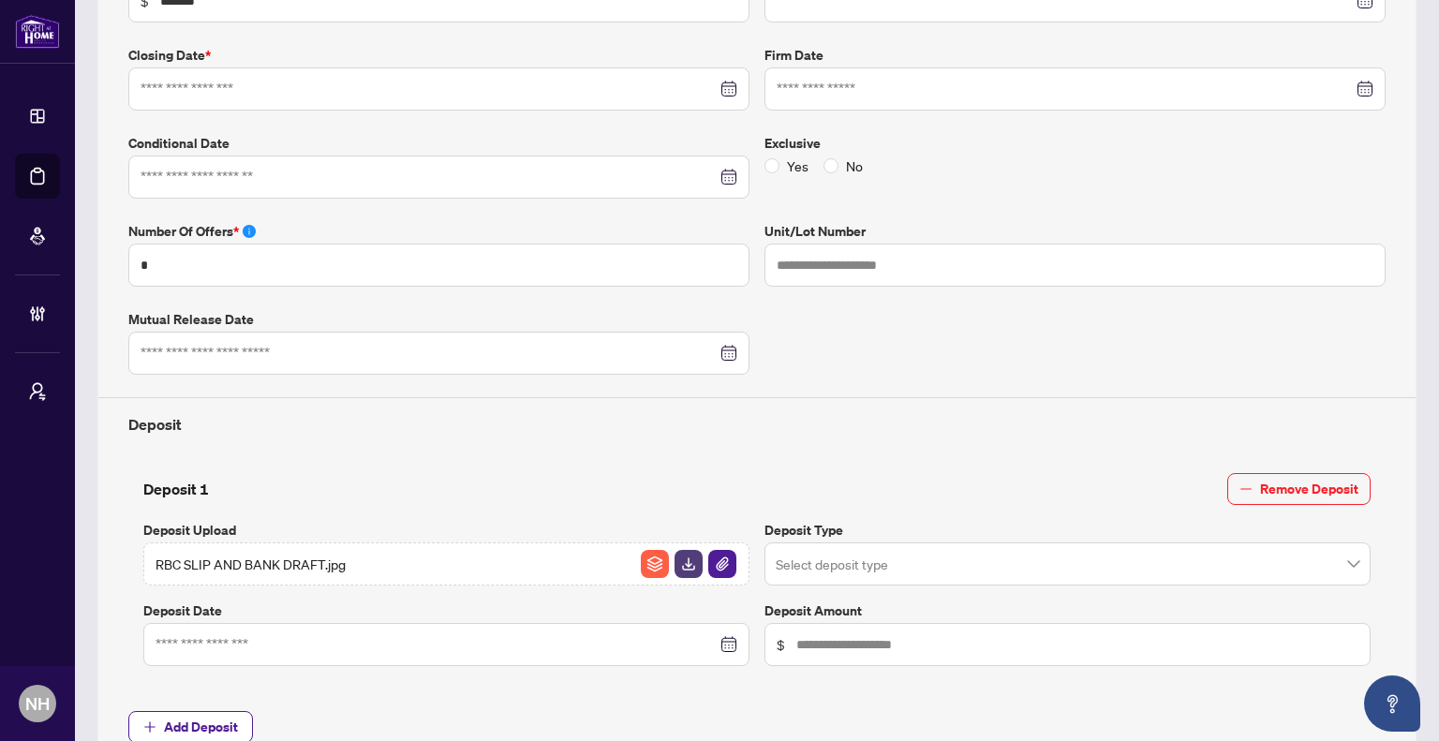
type input "**********"
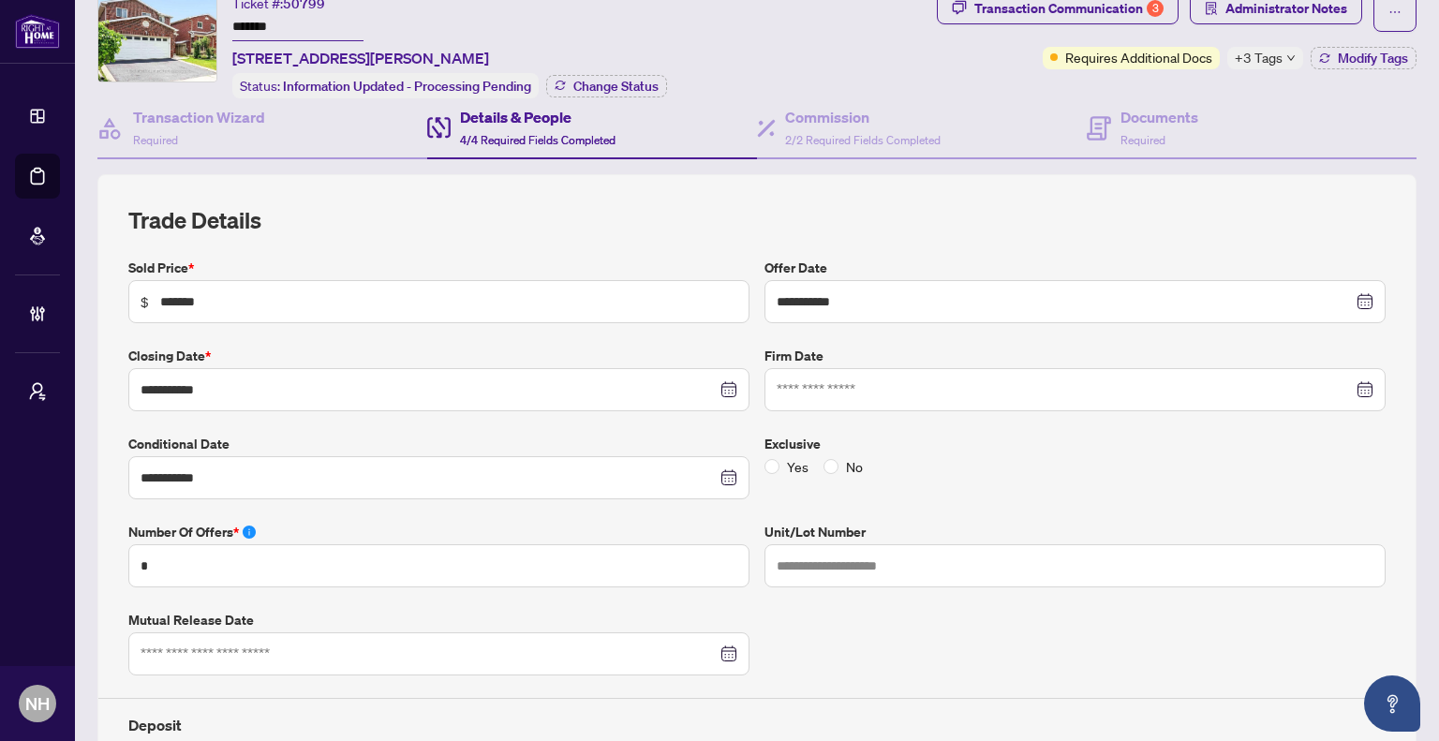
scroll to position [0, 0]
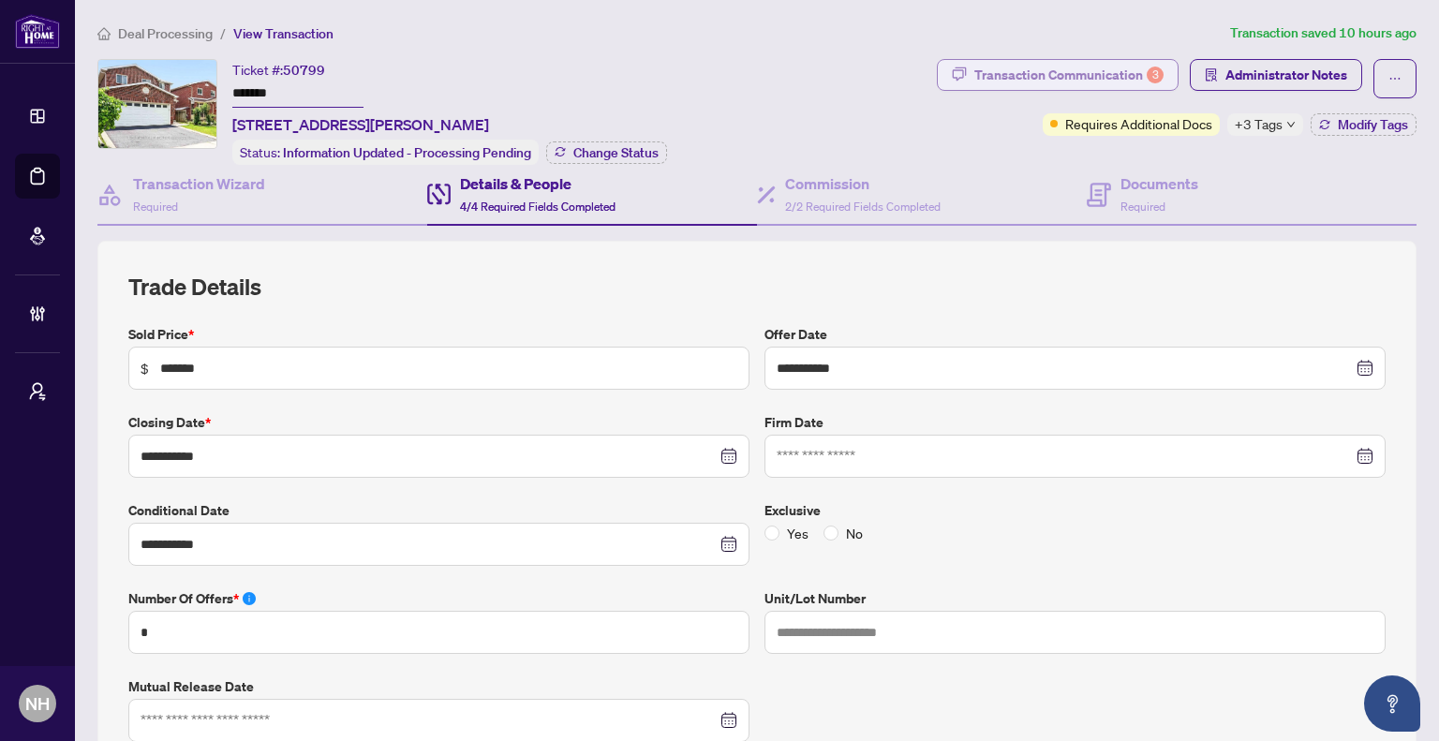
click at [1004, 76] on div "Transaction Communication 3" at bounding box center [1068, 75] width 189 height 30
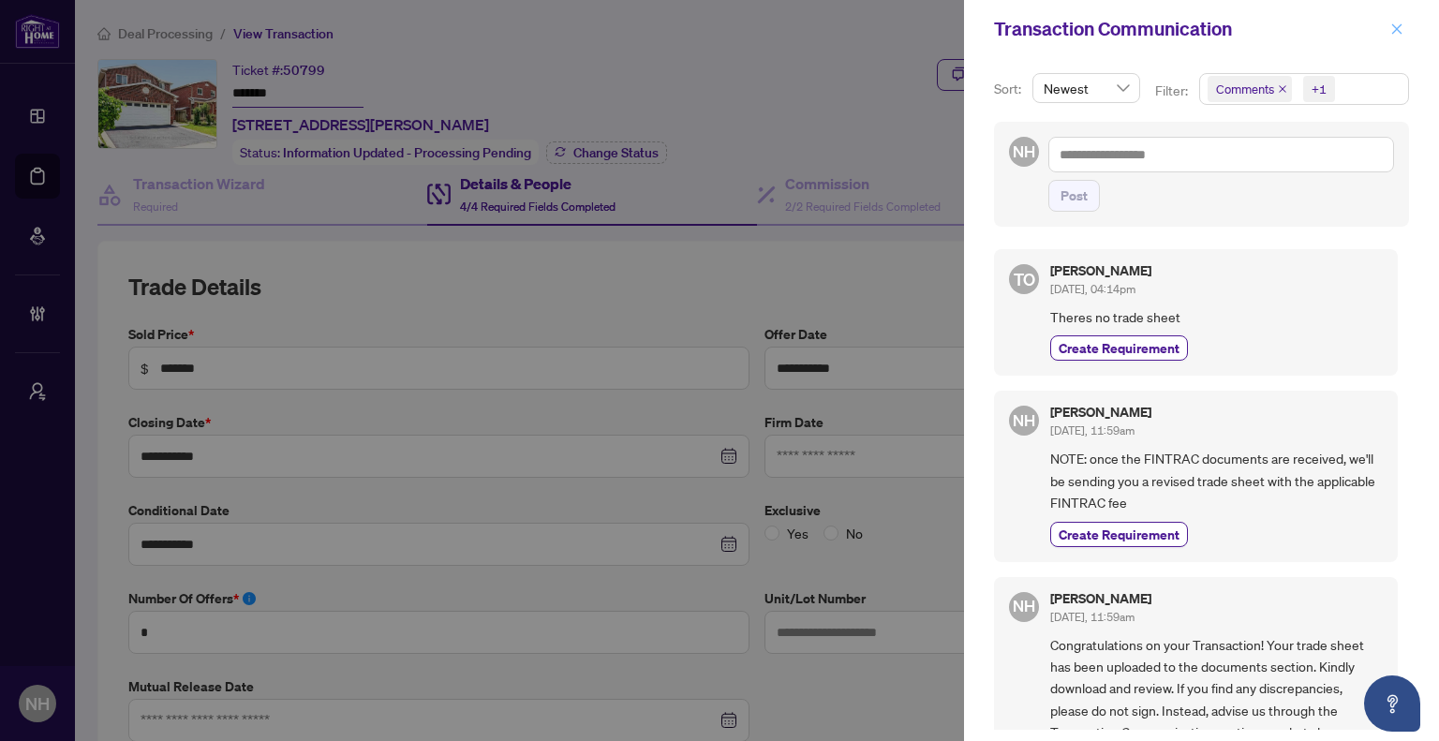
click at [1399, 29] on icon "close" at bounding box center [1396, 28] width 13 height 13
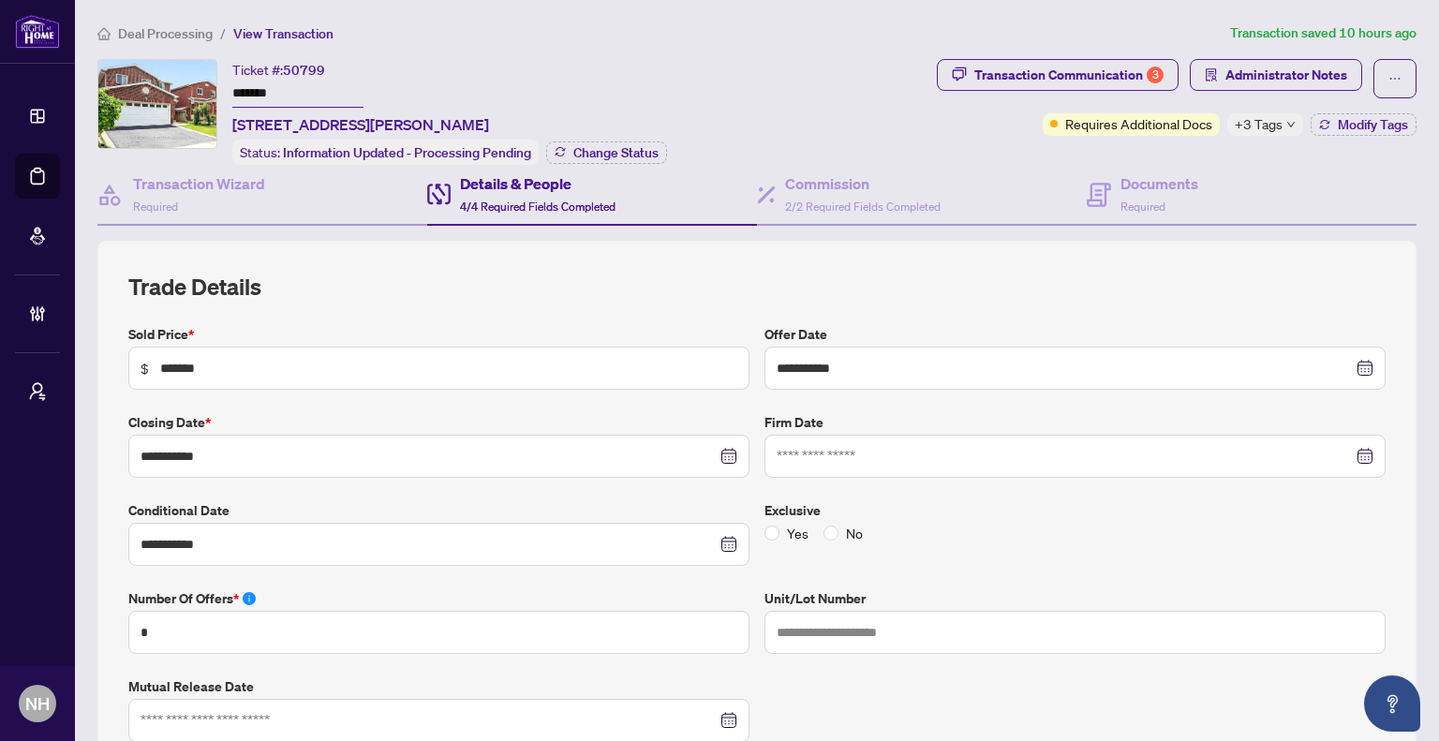
click at [193, 29] on span "Deal Processing" at bounding box center [165, 33] width 95 height 17
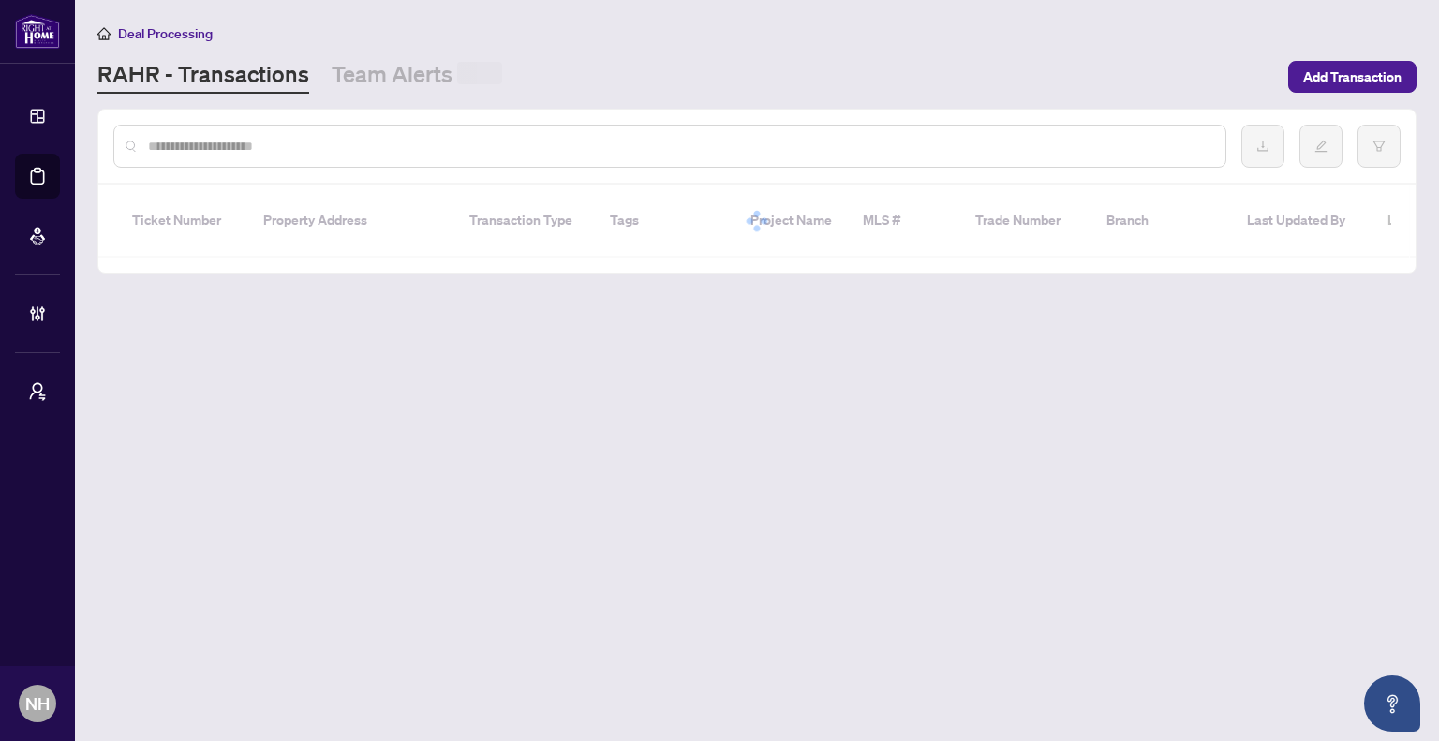
click at [353, 142] on input "text" at bounding box center [679, 146] width 1062 height 21
paste input "**********"
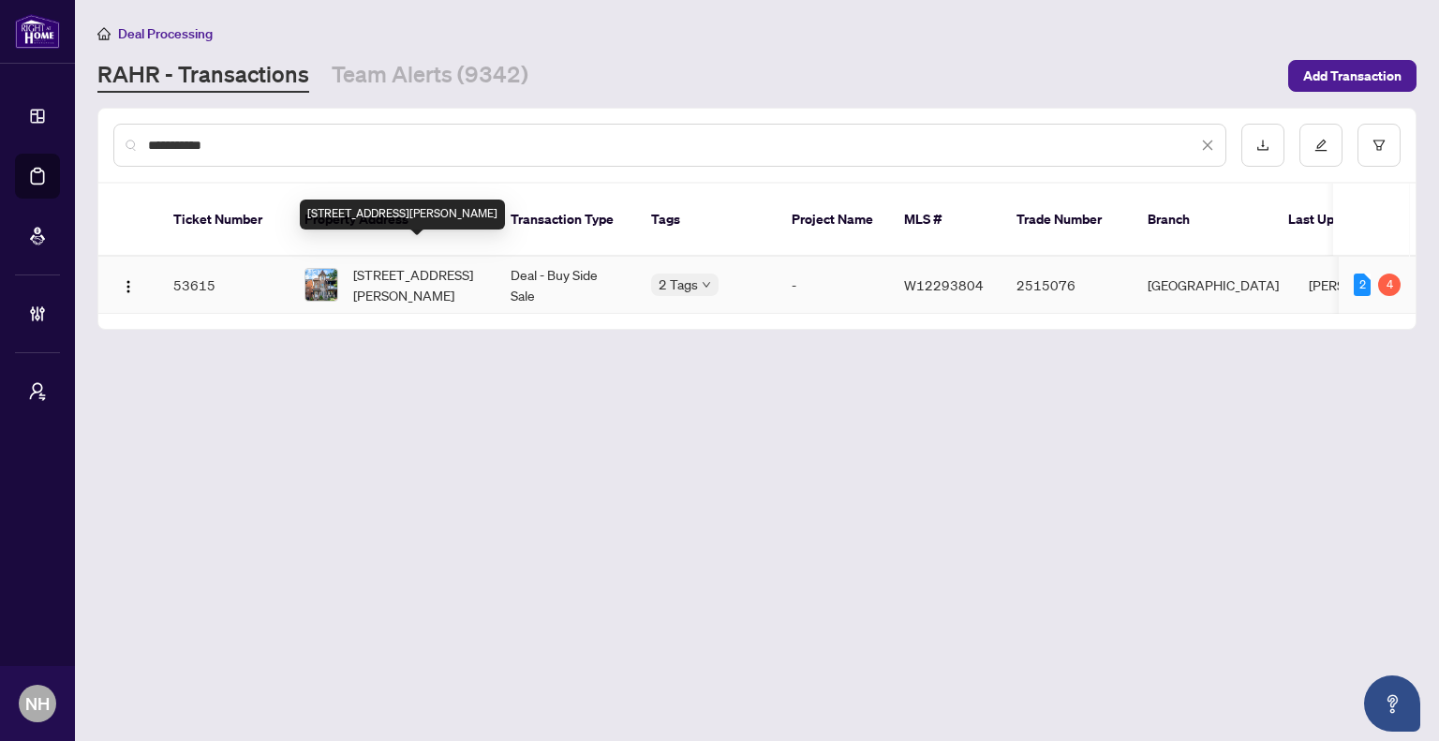
type input "**********"
click at [399, 264] on span "[STREET_ADDRESS][PERSON_NAME]" at bounding box center [416, 284] width 127 height 41
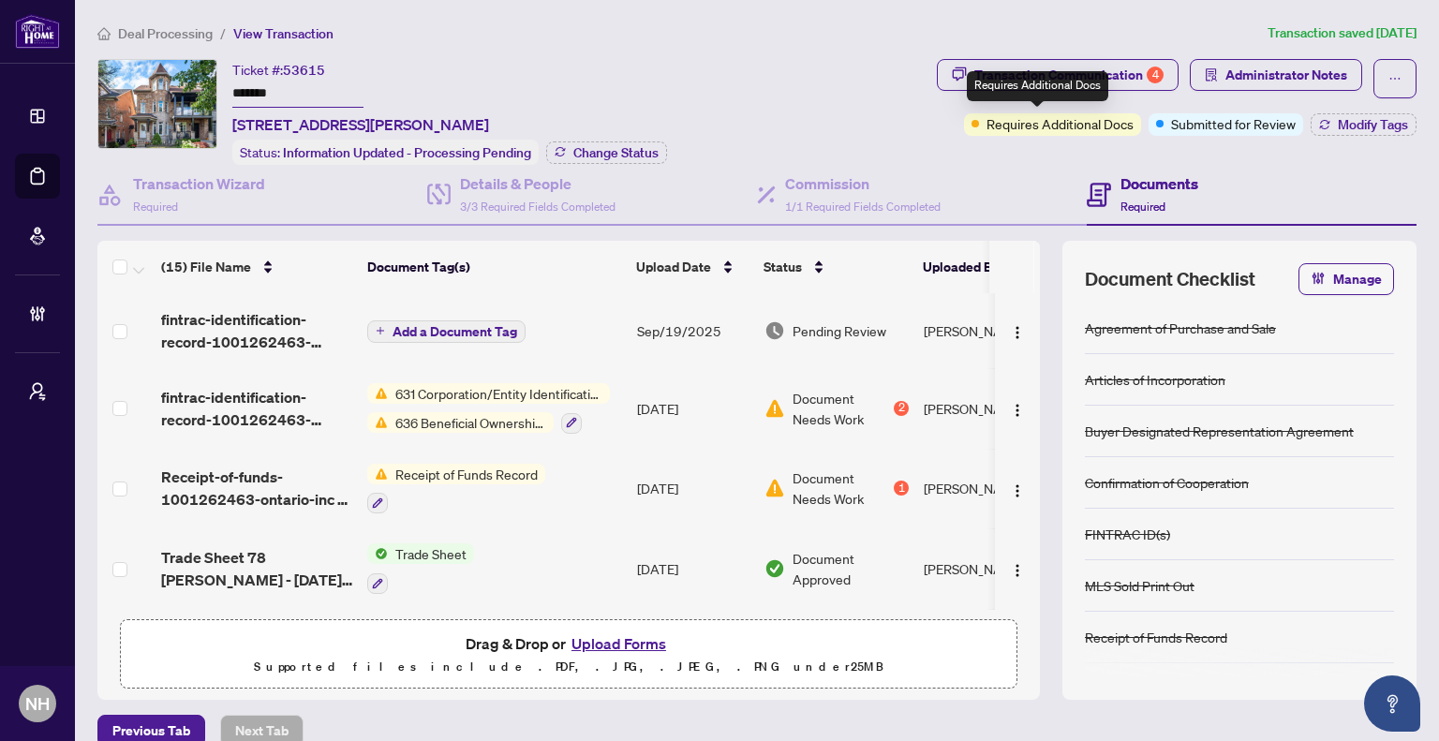
click at [1015, 78] on div "Requires Additional Docs" at bounding box center [1037, 86] width 141 height 30
click at [1103, 65] on div "Transaction Communication 4" at bounding box center [1068, 75] width 189 height 30
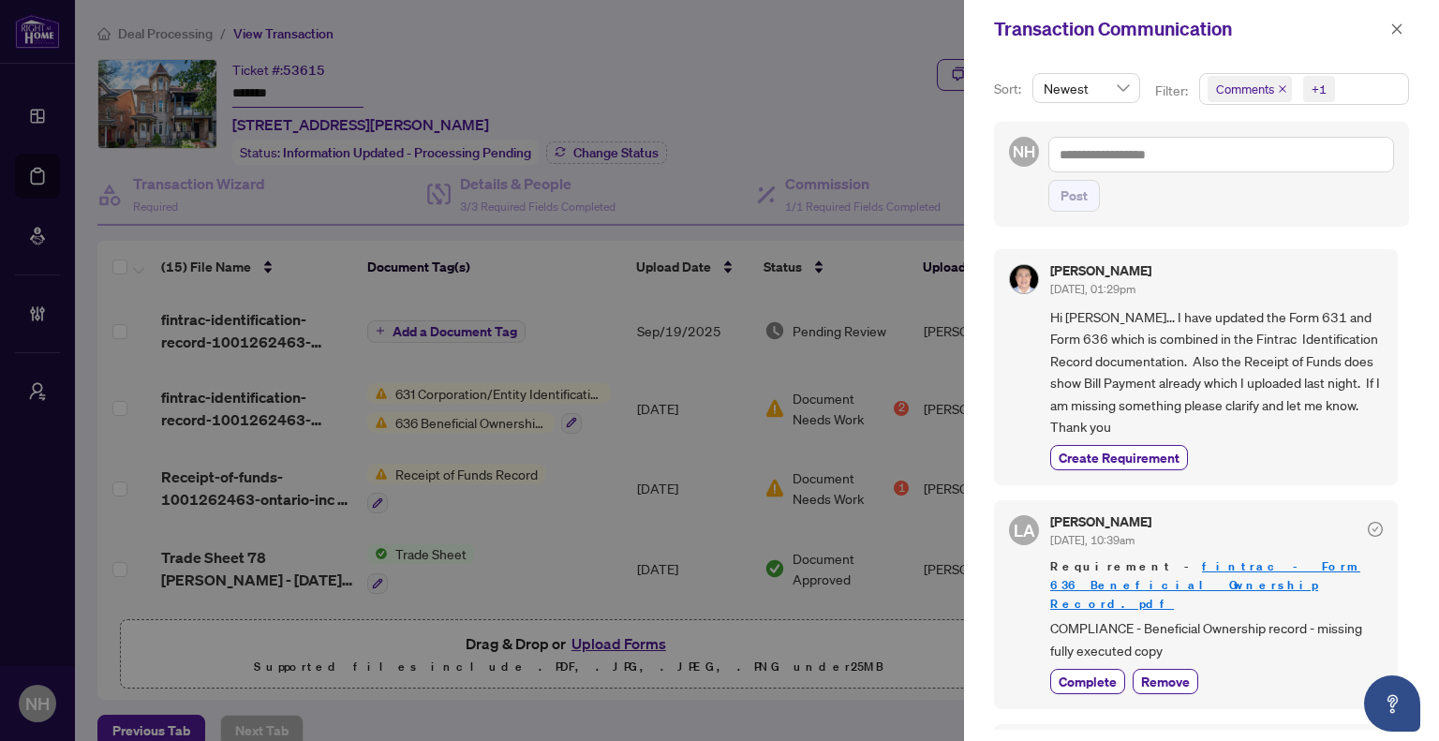
click at [1281, 82] on span "Comments" at bounding box center [1250, 89] width 84 height 26
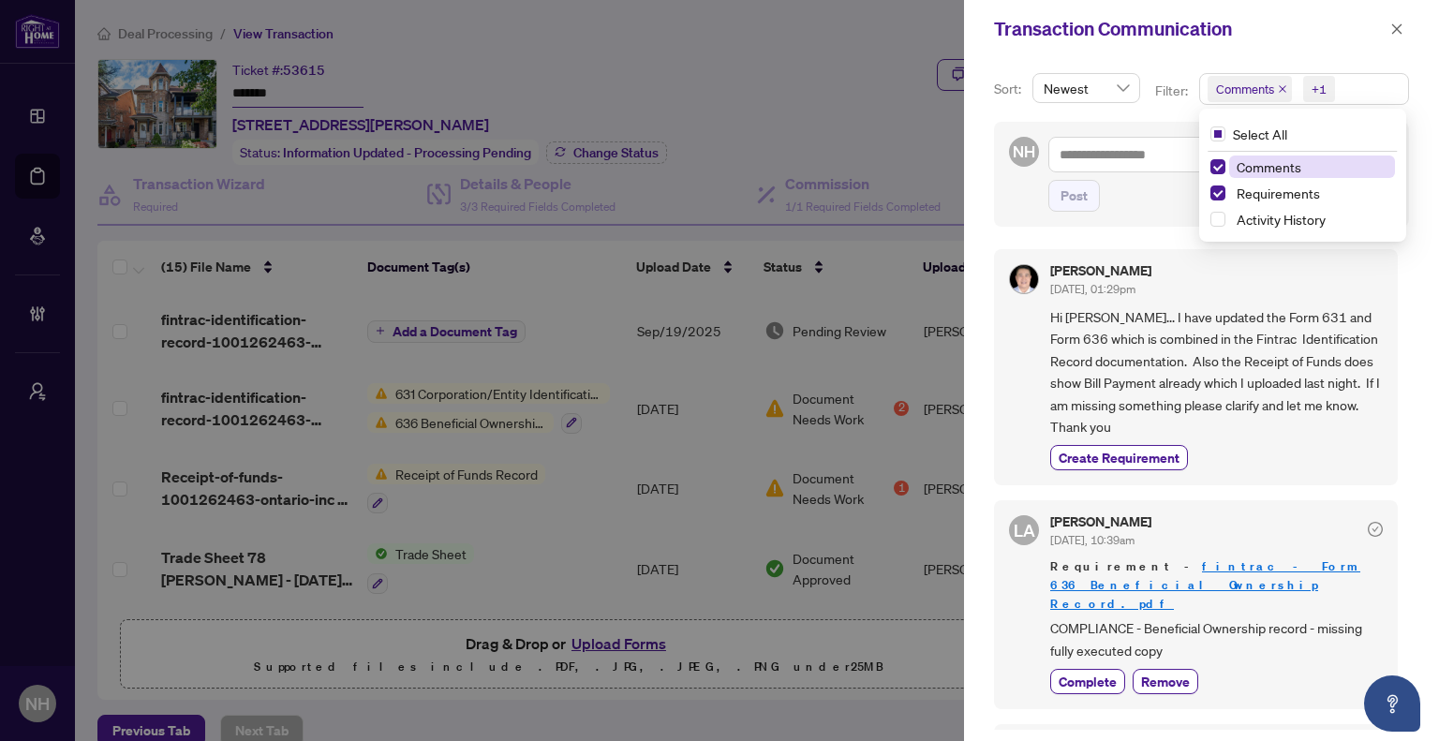
click at [1278, 92] on icon "close" at bounding box center [1282, 88] width 9 height 9
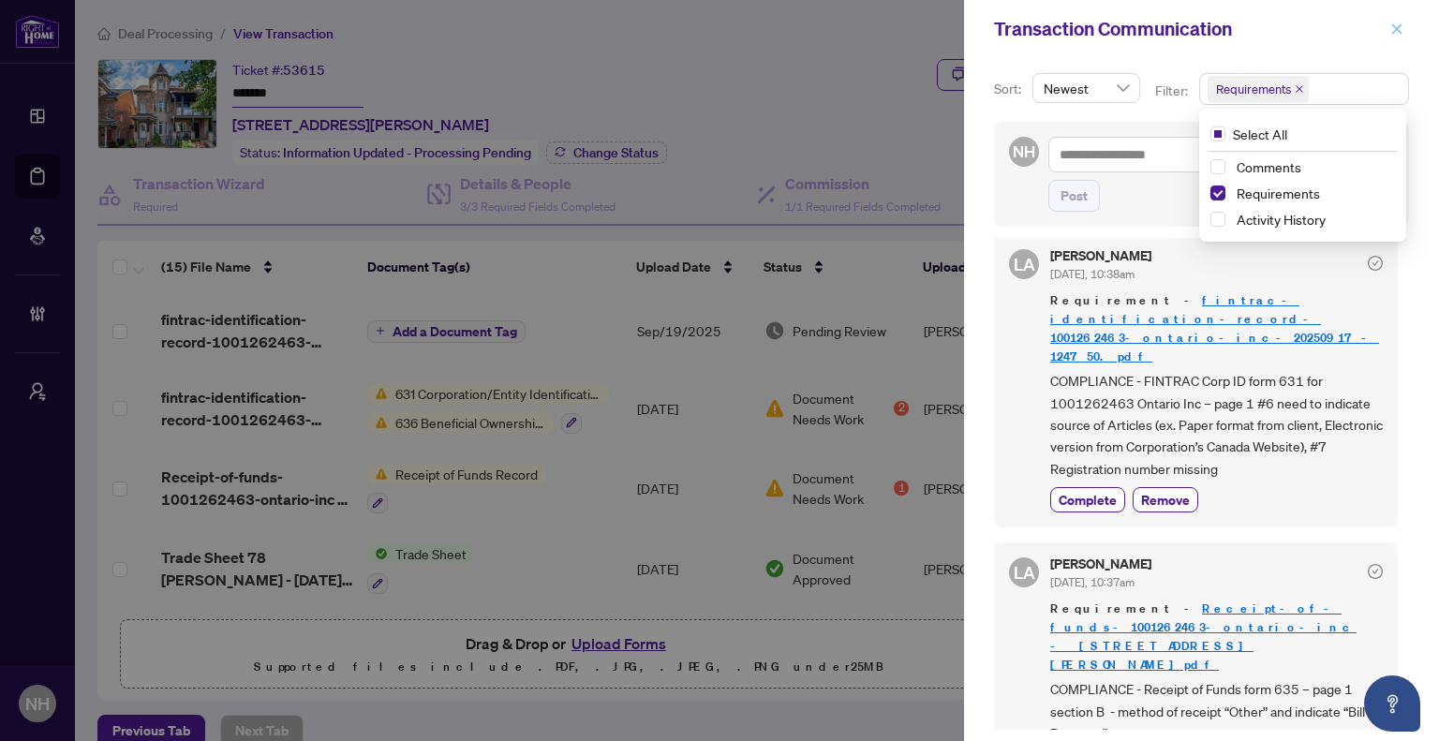
scroll to position [468, 0]
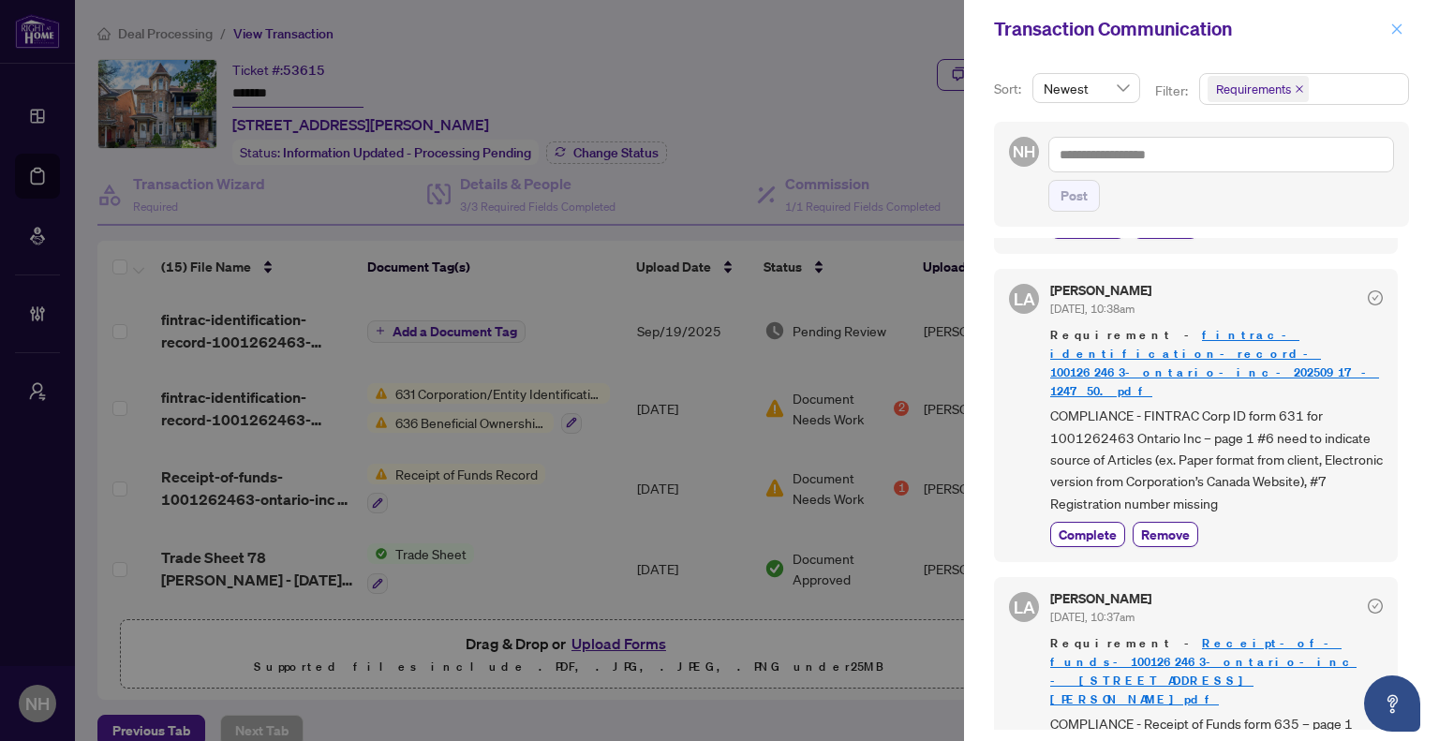
click at [1390, 30] on icon "close" at bounding box center [1396, 28] width 13 height 13
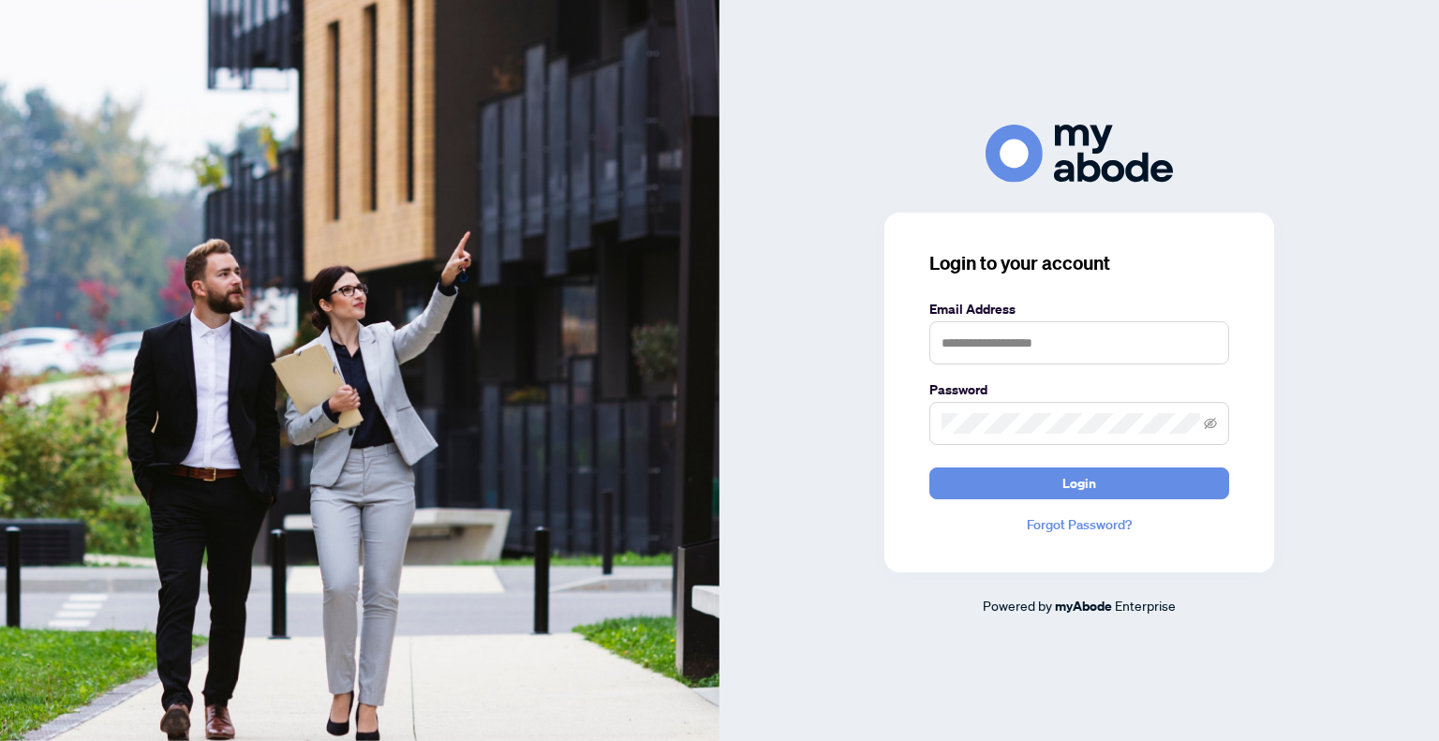
click at [1202, 343] on keeper-lock "Open Keeper Popup" at bounding box center [1206, 342] width 22 height 22
type input "**********"
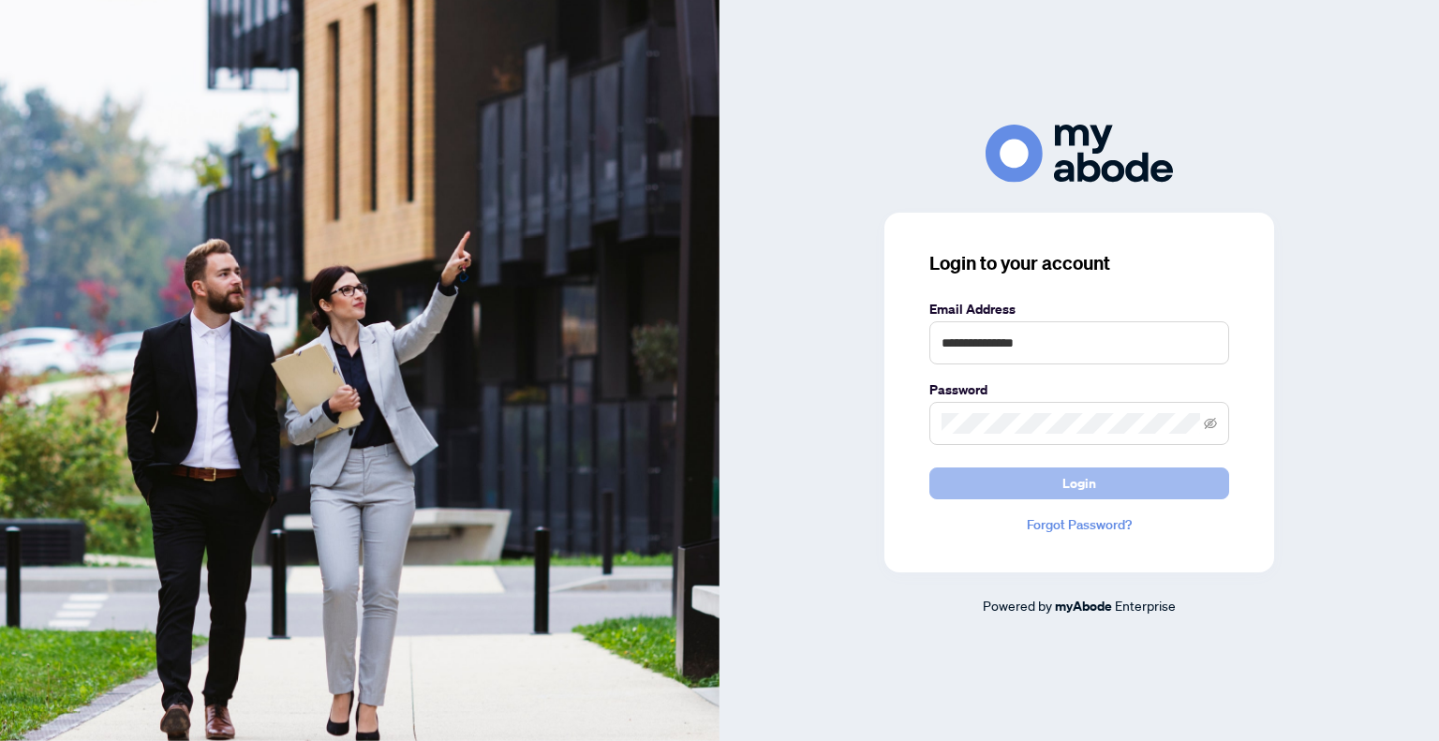
click at [1166, 480] on button "Login" at bounding box center [1079, 483] width 300 height 32
